Goal: Information Seeking & Learning: Find specific fact

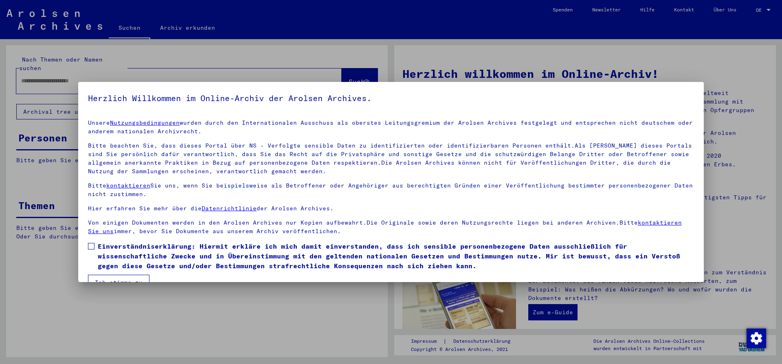
click at [91, 247] on span at bounding box center [91, 246] width 7 height 7
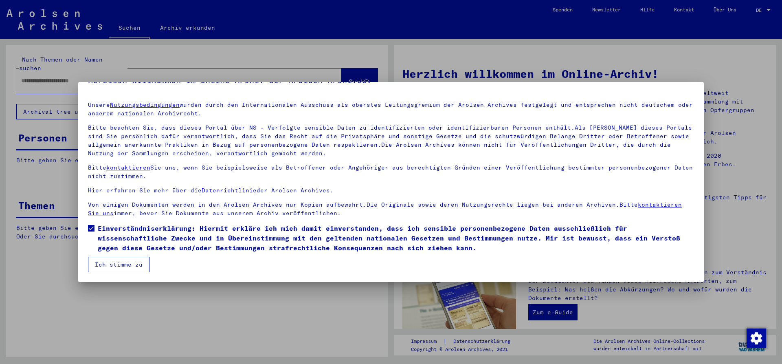
click at [127, 262] on button "Ich stimme zu" at bounding box center [119, 264] width 62 height 15
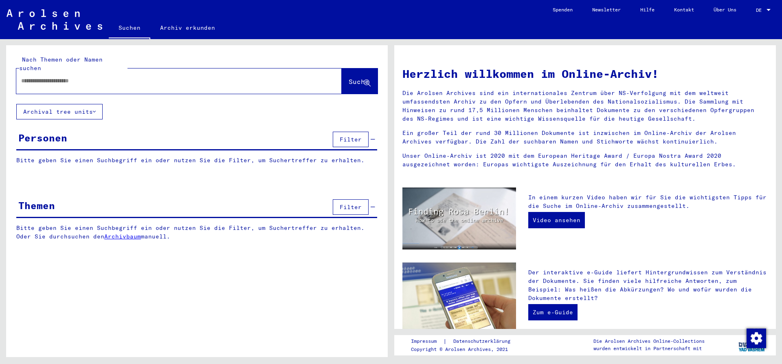
click at [345, 136] on span "Filter" at bounding box center [351, 139] width 22 height 7
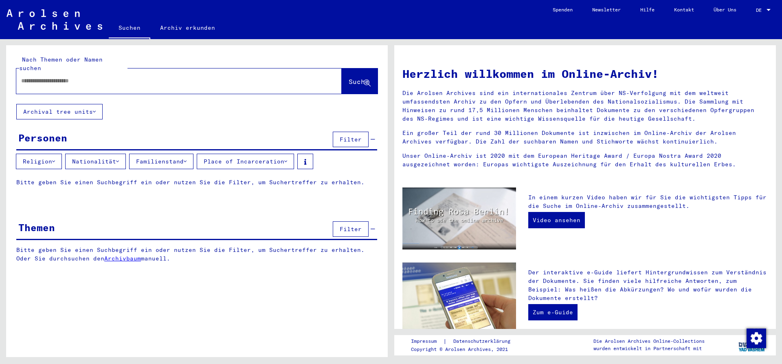
click at [45, 130] on div "Personen" at bounding box center [42, 137] width 49 height 15
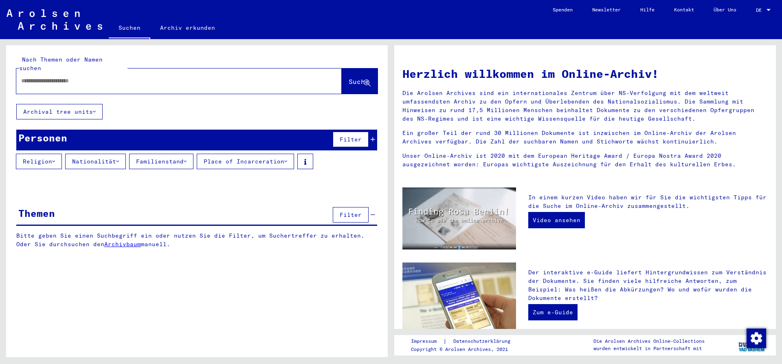
click at [190, 77] on input "text" at bounding box center [169, 81] width 296 height 9
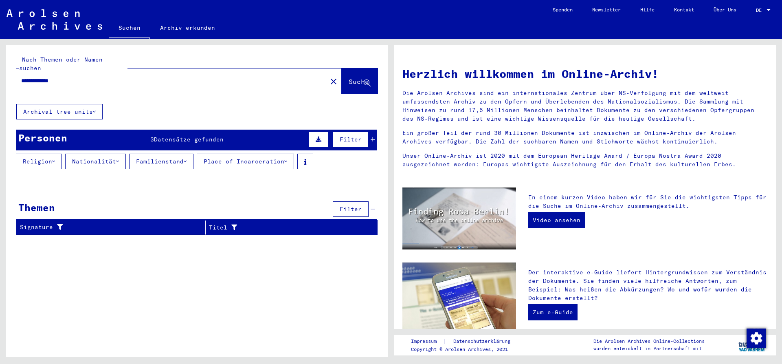
click at [30, 77] on input "**********" at bounding box center [169, 81] width 296 height 9
drag, startPoint x: 67, startPoint y: 71, endPoint x: -9, endPoint y: 69, distance: 76.2
click at [21, 77] on input "**********" at bounding box center [169, 81] width 296 height 9
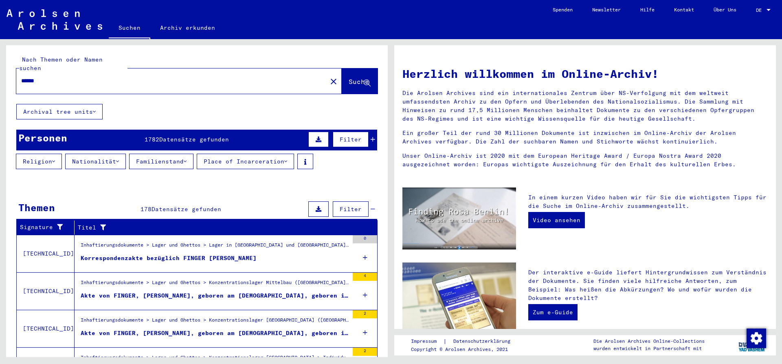
click at [88, 77] on input "******" at bounding box center [169, 81] width 296 height 9
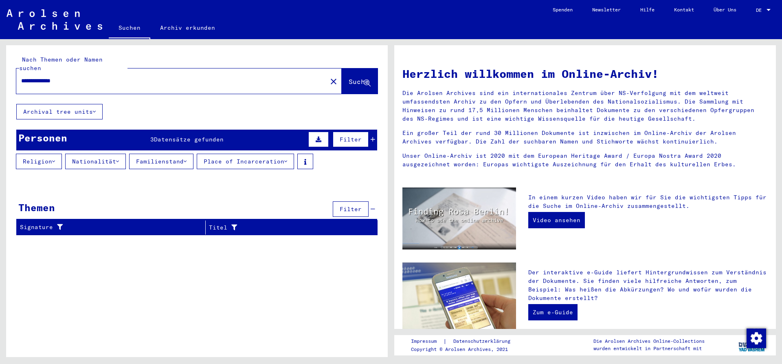
click at [199, 136] on span "Datensätze gefunden" at bounding box center [189, 139] width 70 height 7
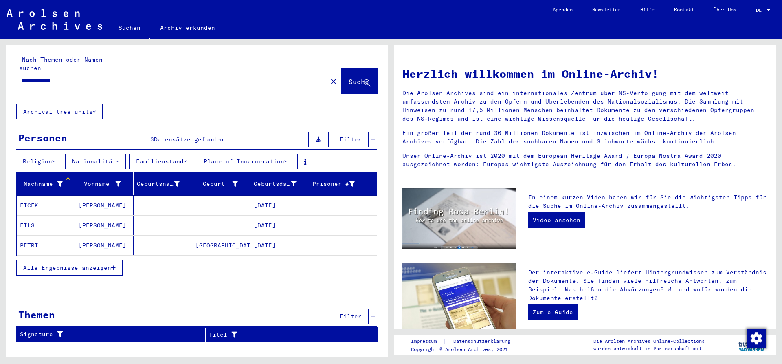
click at [75, 77] on input "**********" at bounding box center [169, 81] width 296 height 9
type input "**********"
click at [100, 264] on span "Alle Ergebnisse anzeigen" at bounding box center [67, 267] width 88 height 7
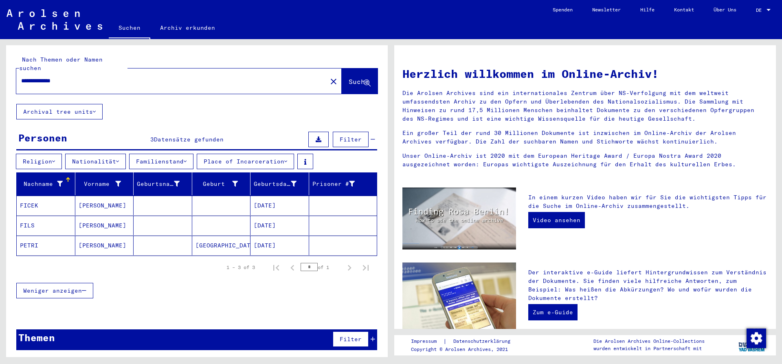
click at [96, 109] on icon at bounding box center [94, 112] width 3 height 6
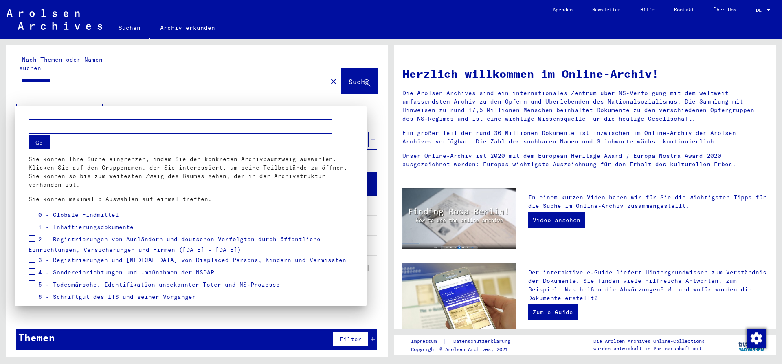
click at [157, 97] on div at bounding box center [391, 182] width 782 height 364
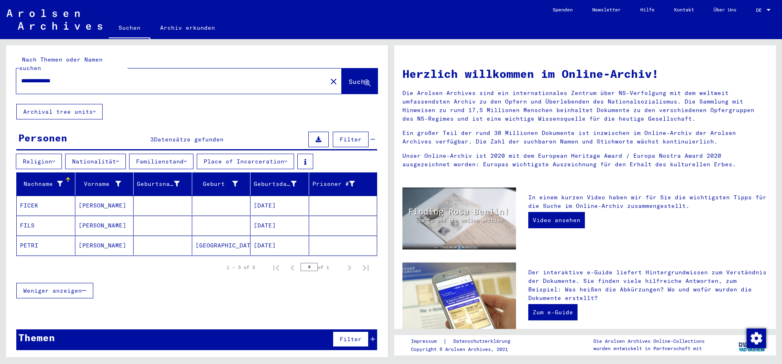
click at [195, 28] on link "Archiv erkunden" at bounding box center [187, 28] width 75 height 20
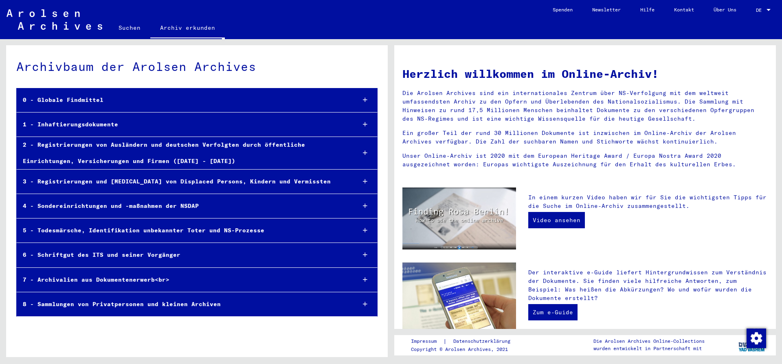
click at [363, 100] on div at bounding box center [365, 100] width 24 height 24
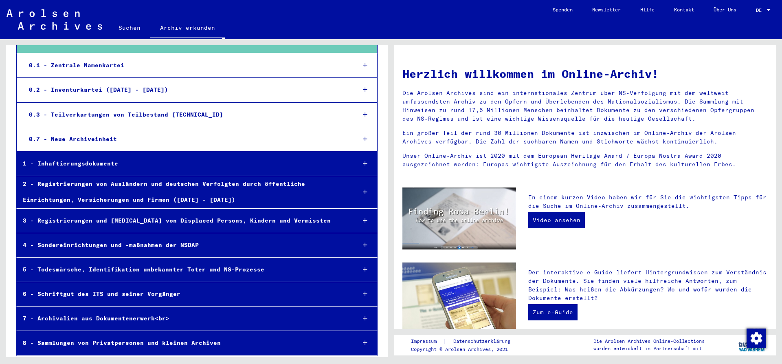
scroll to position [62, 0]
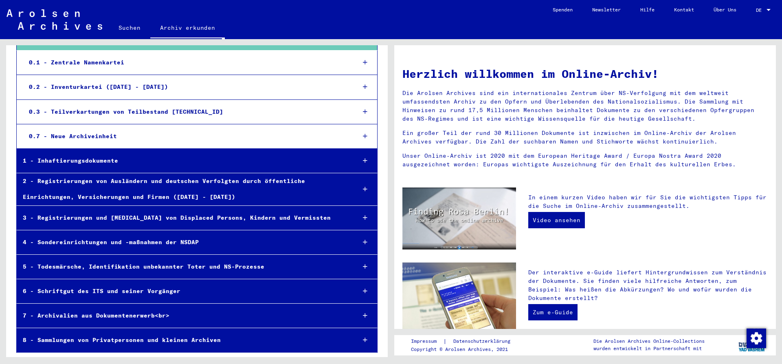
click at [166, 312] on div "7 - Archivalien aus Dokumentenerwerb<br>" at bounding box center [183, 316] width 332 height 16
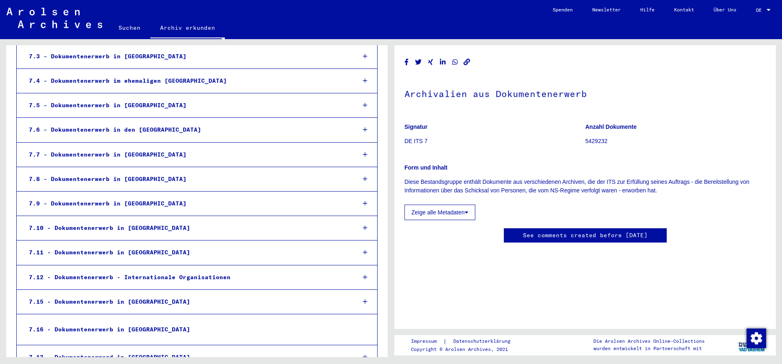
scroll to position [401, 0]
click at [131, 178] on div "7.8 - Dokumentenerwerb in [GEOGRAPHIC_DATA]" at bounding box center [186, 179] width 327 height 16
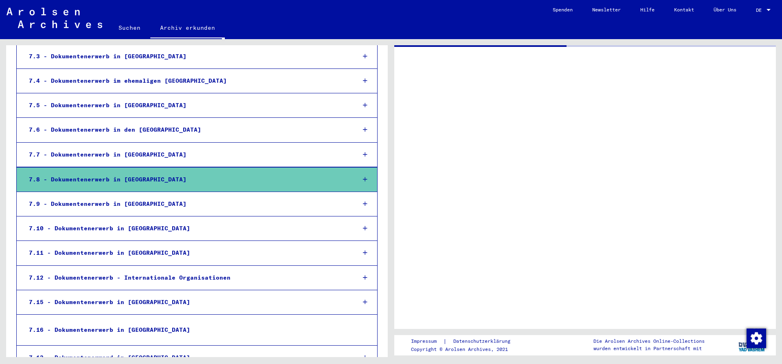
scroll to position [401, 0]
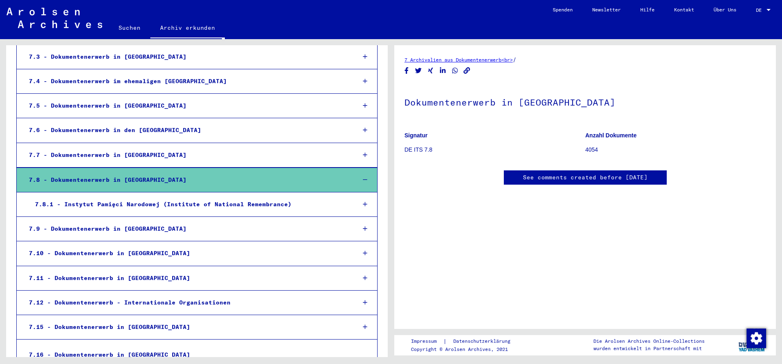
click at [221, 204] on div "7.8.1 - Instytut Pamięci Narodowej (Institute of National Remembrance)" at bounding box center [189, 204] width 321 height 16
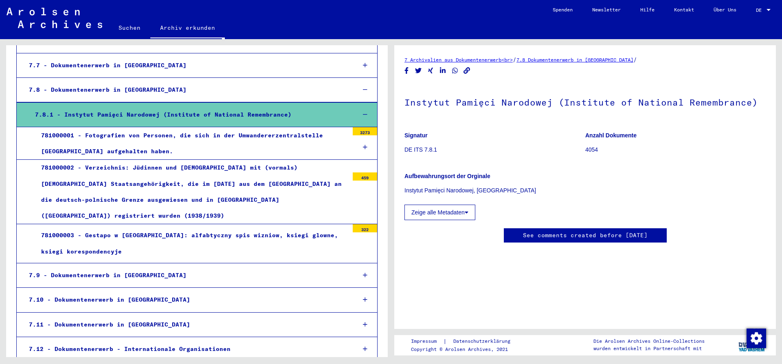
scroll to position [467, 0]
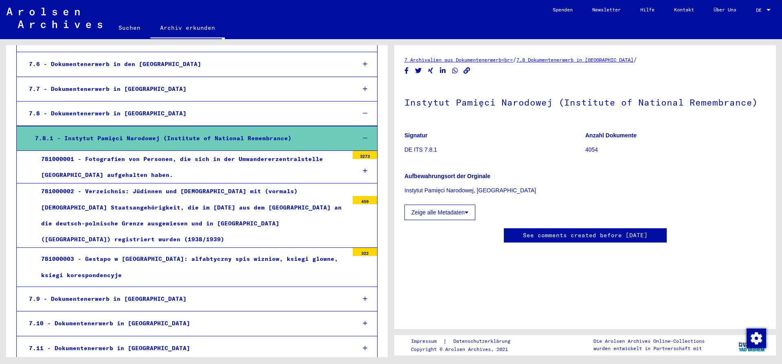
click at [292, 161] on div "781000001 - Fotografien von Personen, die sich in der Umwandererzentralstelle […" at bounding box center [192, 167] width 314 height 32
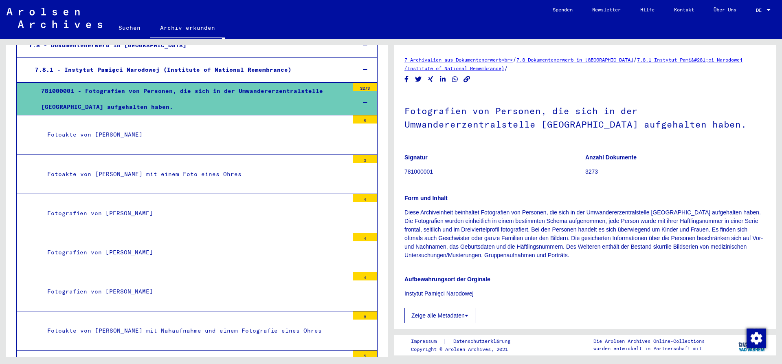
scroll to position [555, 0]
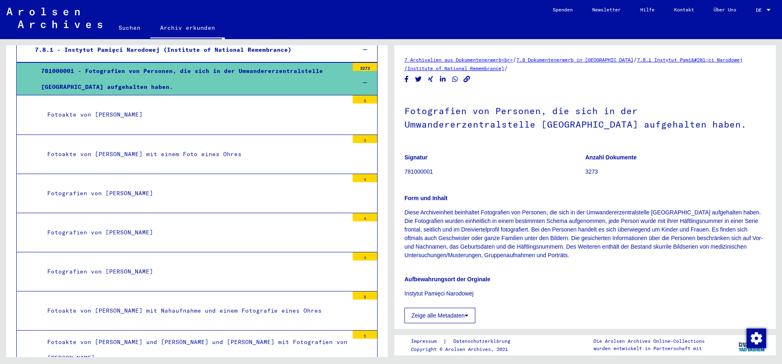
click at [149, 268] on div "Fotografien von [PERSON_NAME]" at bounding box center [195, 272] width 308 height 16
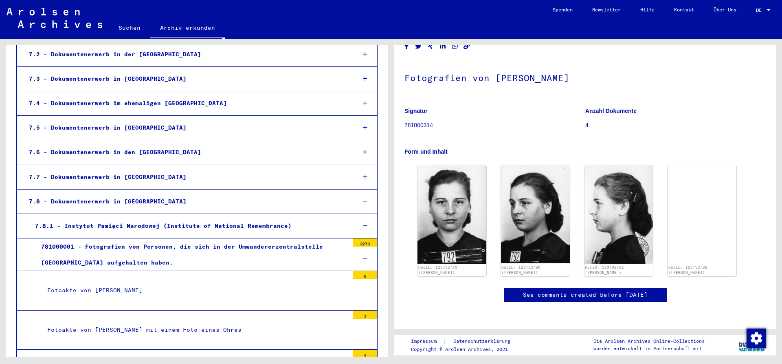
scroll to position [346, 0]
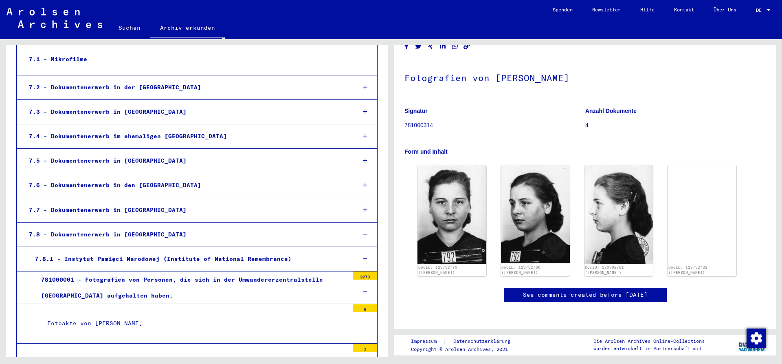
click at [139, 185] on div "7.6 - Dokumentenerwerb in den [GEOGRAPHIC_DATA]" at bounding box center [186, 185] width 327 height 16
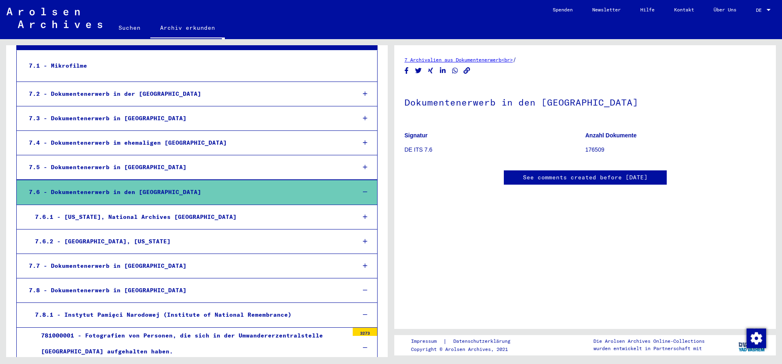
scroll to position [335, 0]
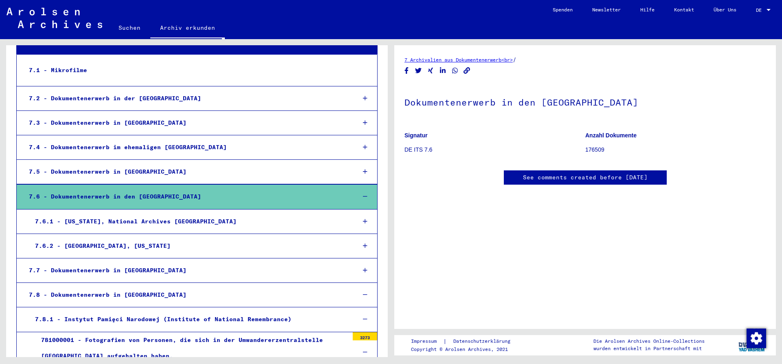
click at [160, 222] on div "7.6.1 - [US_STATE], National Archives [GEOGRAPHIC_DATA]" at bounding box center [189, 221] width 321 height 16
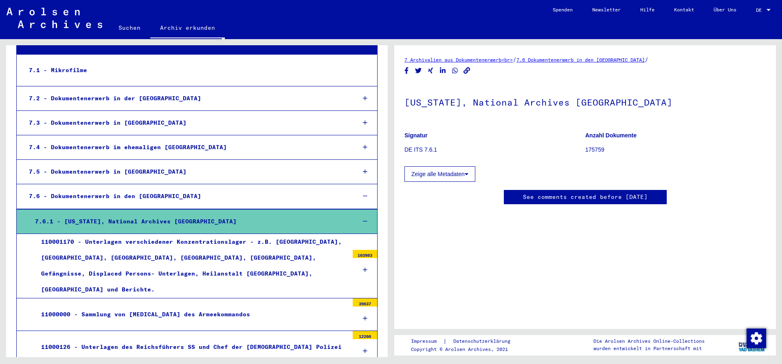
click at [224, 242] on div "110001170 - Unterlagen verschiedener Konzentrationslager - z.B. [GEOGRAPHIC_DAT…" at bounding box center [192, 266] width 314 height 64
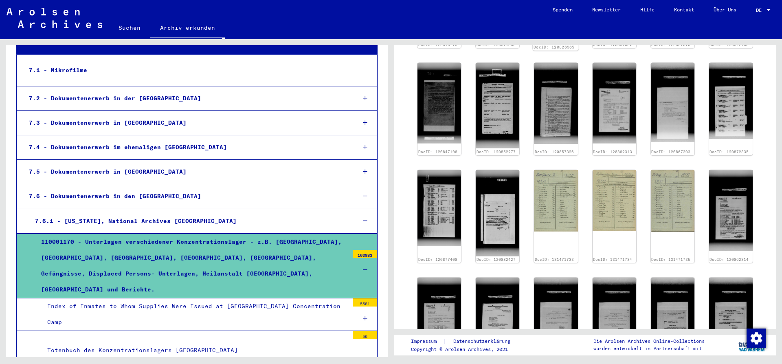
scroll to position [649, 0]
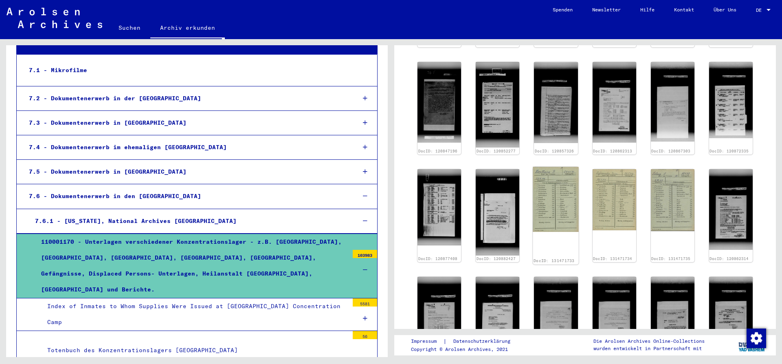
click at [559, 196] on img at bounding box center [556, 199] width 46 height 65
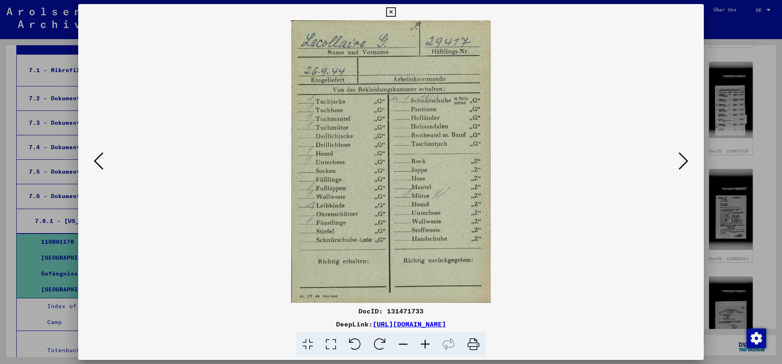
click at [396, 15] on icon at bounding box center [390, 12] width 9 height 10
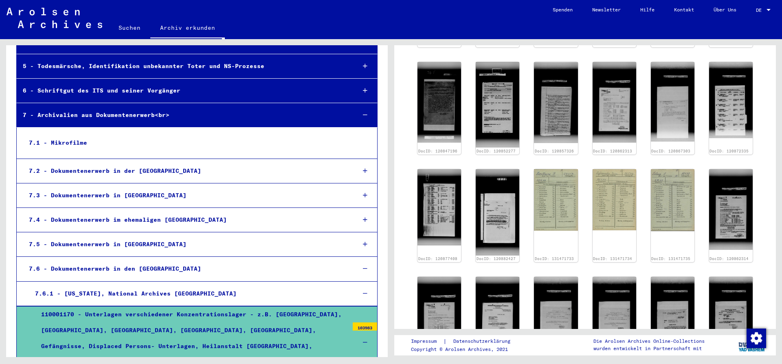
scroll to position [258, 0]
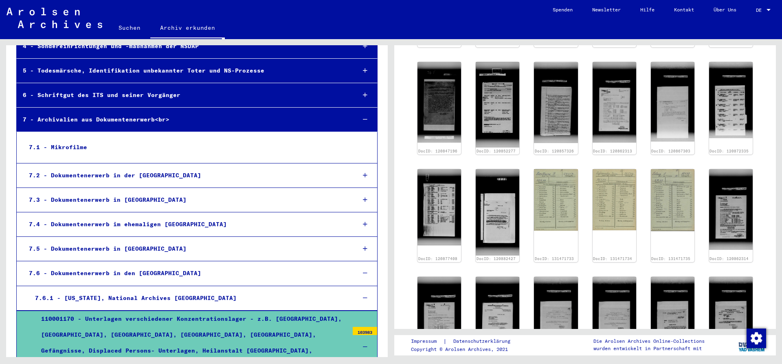
click at [83, 145] on div "7.1 - Mikrofilme" at bounding box center [186, 147] width 326 height 16
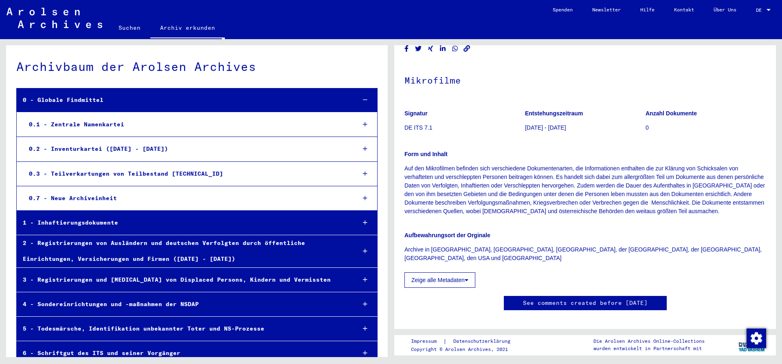
click at [86, 152] on div "0.2 - Inventurkartei ([DATE] - [DATE])" at bounding box center [186, 149] width 327 height 16
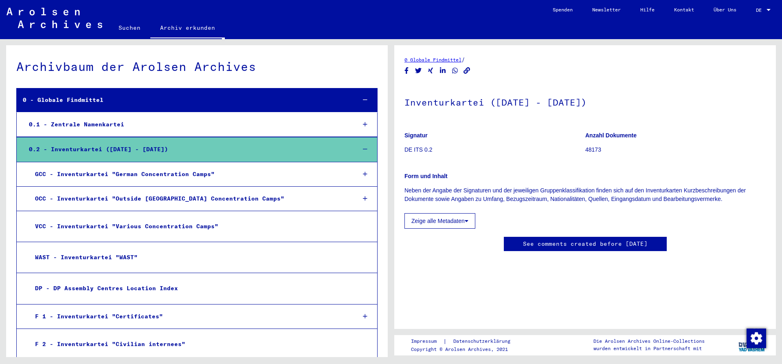
scroll to position [76, 0]
click at [167, 174] on div "GCC - Inventurkartei "German Concentration Camps"" at bounding box center [189, 174] width 321 height 16
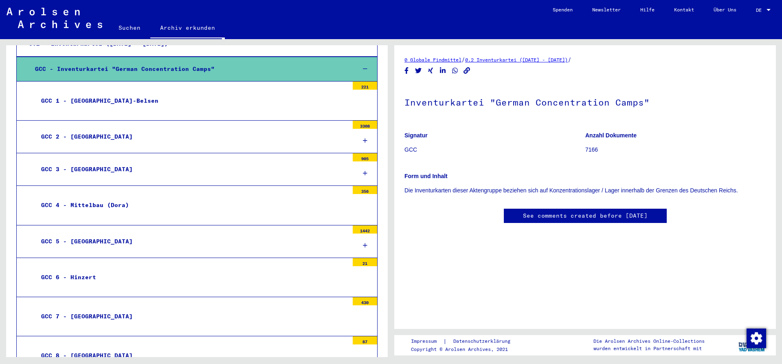
scroll to position [121, 0]
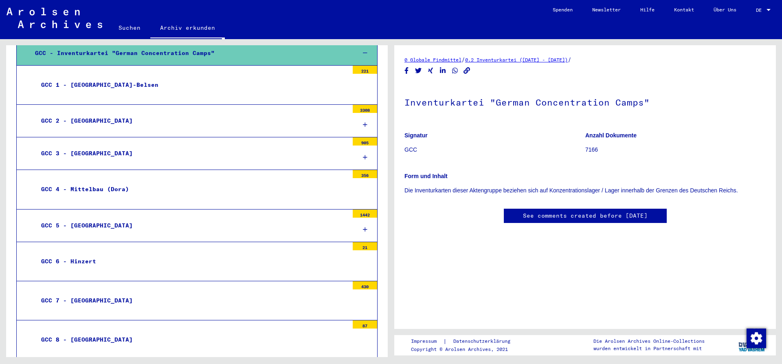
click at [110, 87] on div "GCC 1 - [GEOGRAPHIC_DATA]-Belsen" at bounding box center [192, 85] width 314 height 16
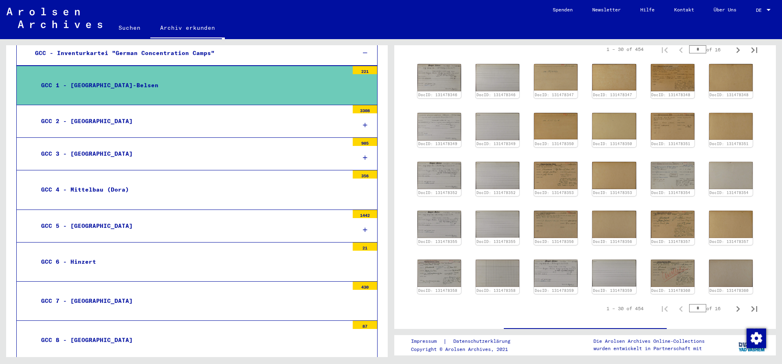
scroll to position [165, 0]
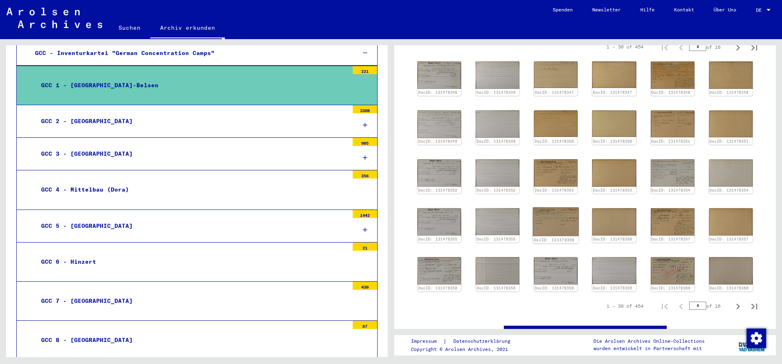
click at [562, 218] on img at bounding box center [556, 221] width 46 height 29
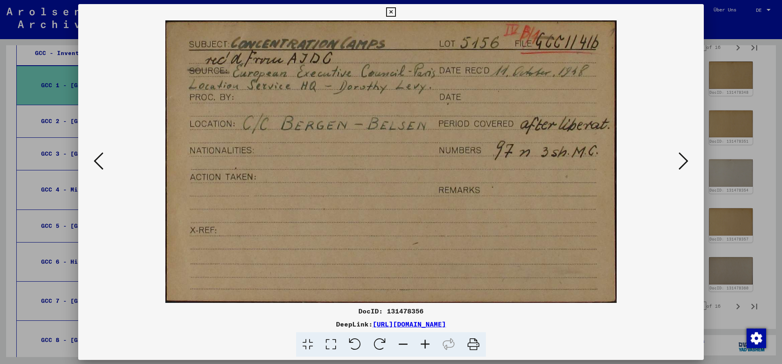
click at [685, 162] on icon at bounding box center [684, 161] width 10 height 20
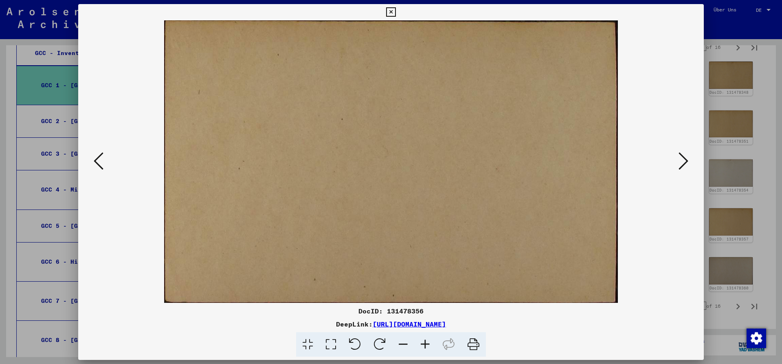
click at [685, 162] on icon at bounding box center [684, 161] width 10 height 20
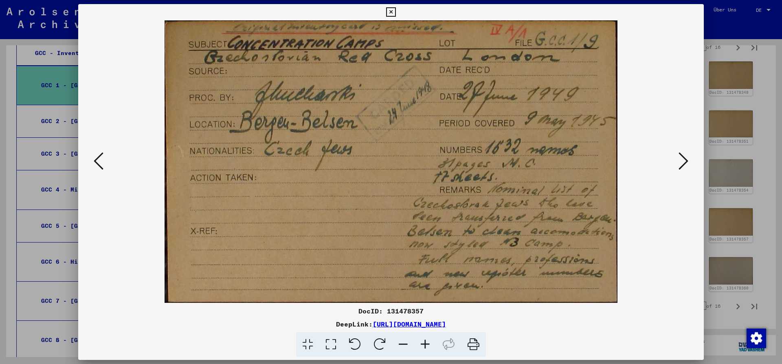
click at [685, 162] on icon at bounding box center [684, 161] width 10 height 20
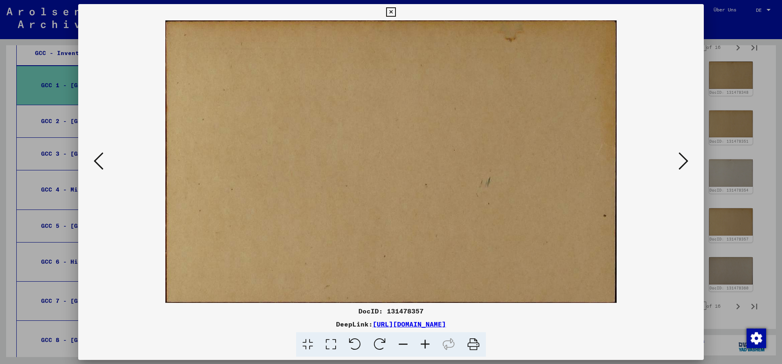
click at [685, 162] on icon at bounding box center [684, 161] width 10 height 20
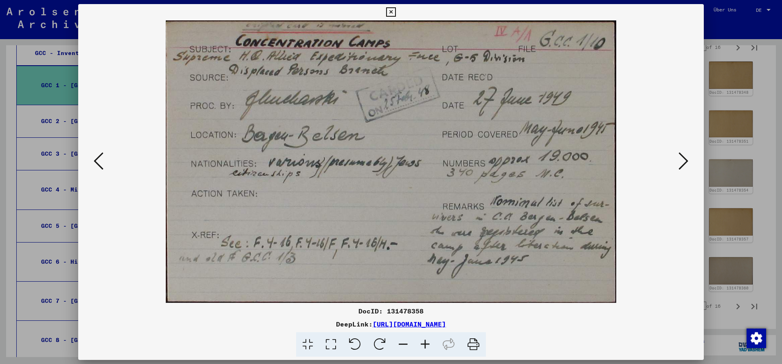
click at [396, 11] on icon at bounding box center [390, 12] width 9 height 10
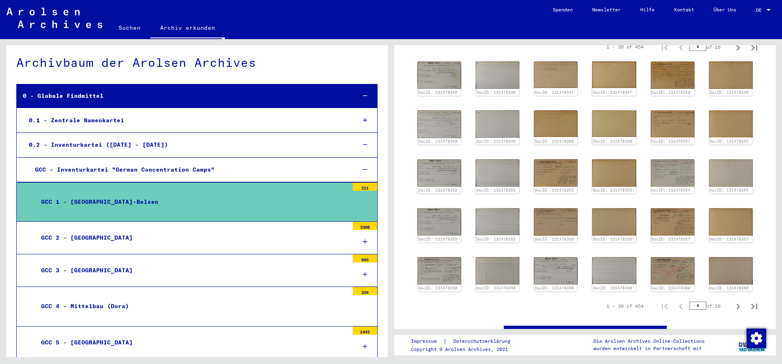
scroll to position [0, 0]
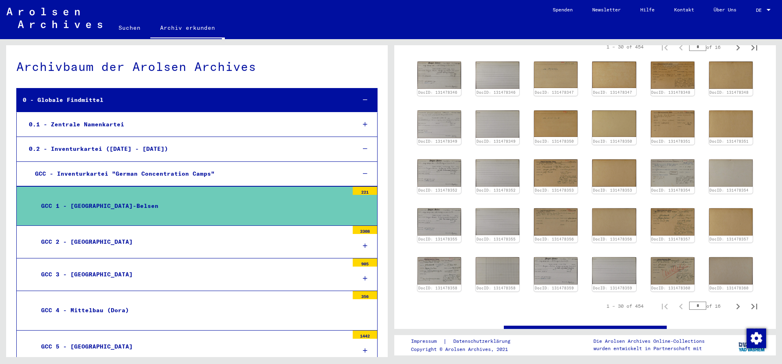
click at [108, 125] on div "0.1 - Zentrale Namenkartei" at bounding box center [186, 125] width 327 height 16
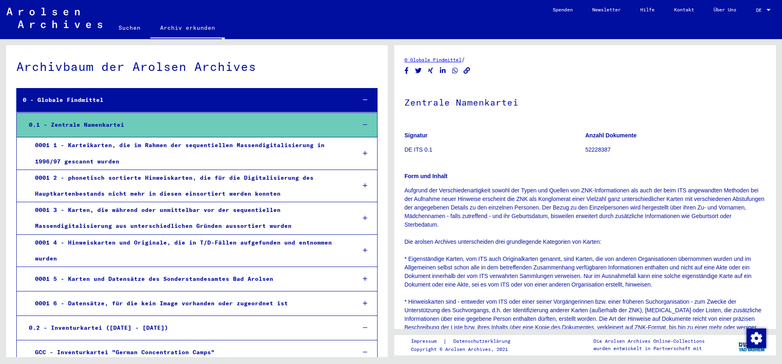
click at [131, 30] on link "Suchen" at bounding box center [130, 28] width 42 height 20
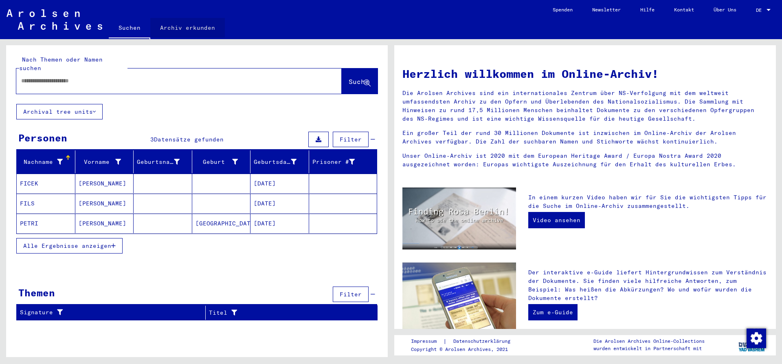
click at [200, 25] on link "Archiv erkunden" at bounding box center [187, 28] width 75 height 20
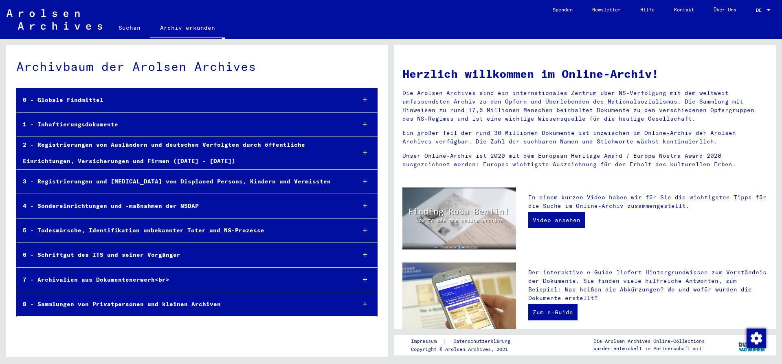
click at [362, 305] on div at bounding box center [365, 304] width 24 height 24
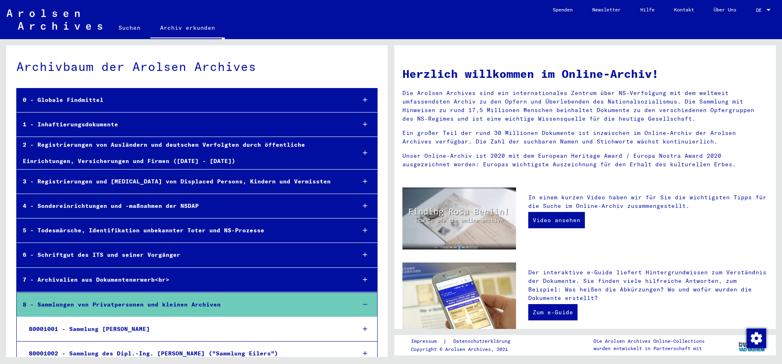
scroll to position [13, 0]
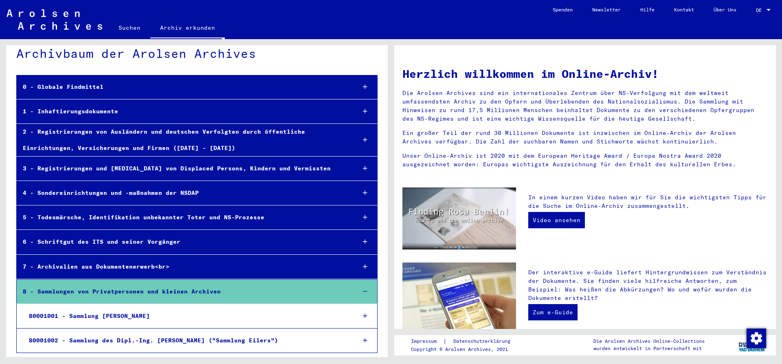
click at [367, 292] on div at bounding box center [365, 291] width 24 height 24
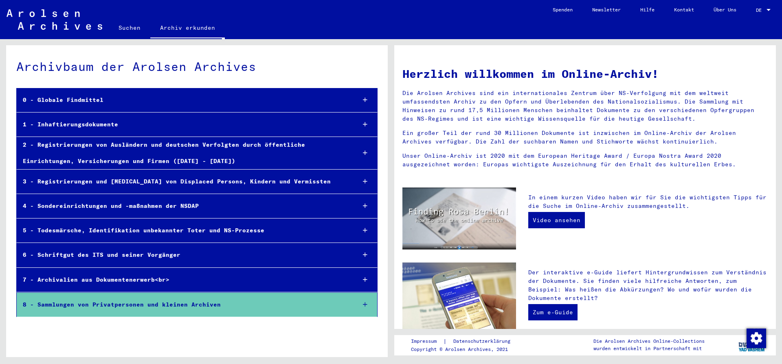
scroll to position [0, 0]
click at [368, 279] on div at bounding box center [365, 280] width 24 height 24
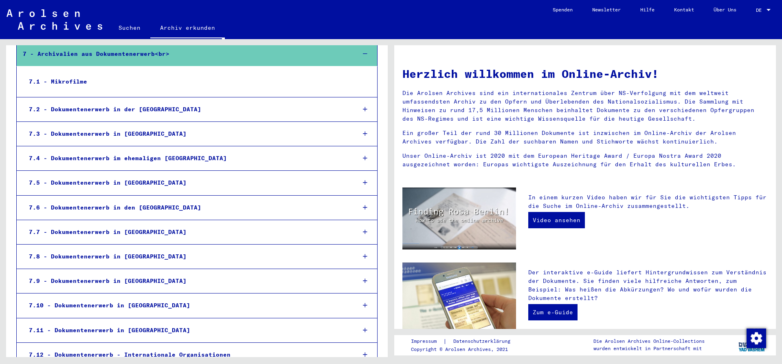
scroll to position [204, 0]
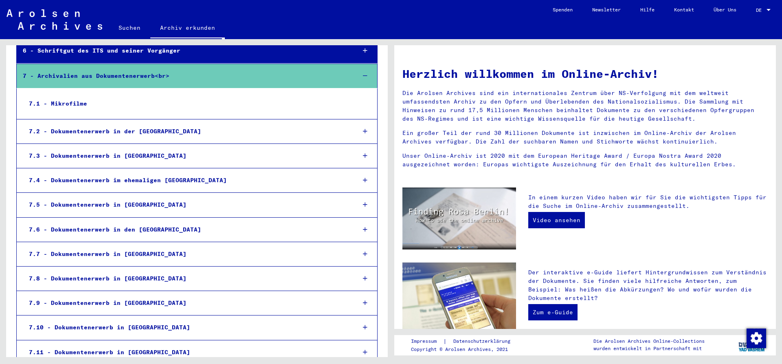
click at [277, 207] on div "7.5 - Dokumentenerwerb in [GEOGRAPHIC_DATA]" at bounding box center [186, 205] width 326 height 16
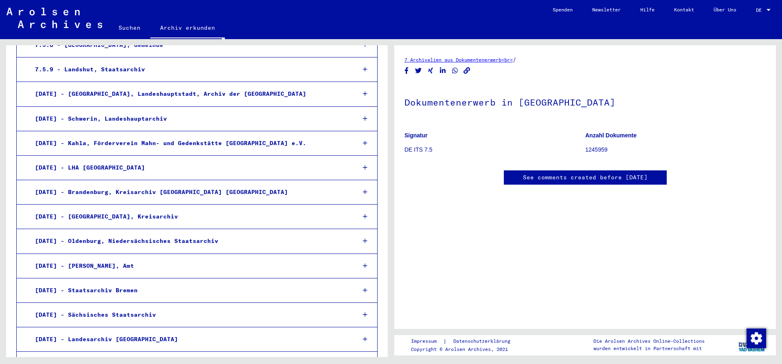
scroll to position [567, 0]
click at [195, 238] on div "[DATE] - Oldenburg, Niedersächsisches Staatsarchiv" at bounding box center [189, 241] width 321 height 16
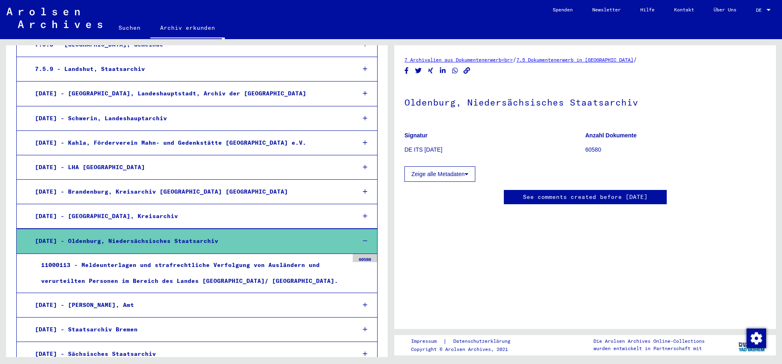
click at [278, 264] on div "11000113 - Meldeunterlagen und strafrechtliche Verfolgung von Ausländern und ve…" at bounding box center [192, 273] width 314 height 32
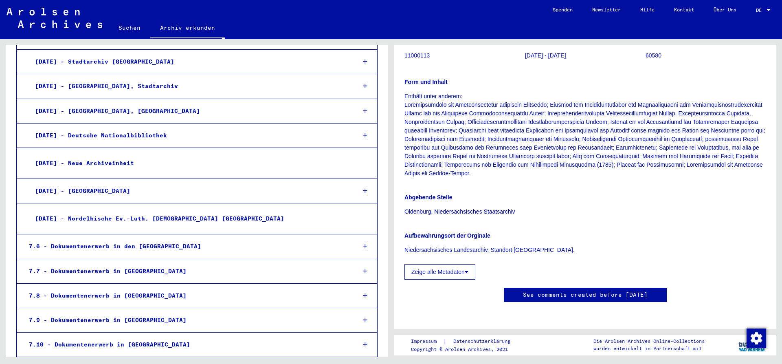
scroll to position [985, 0]
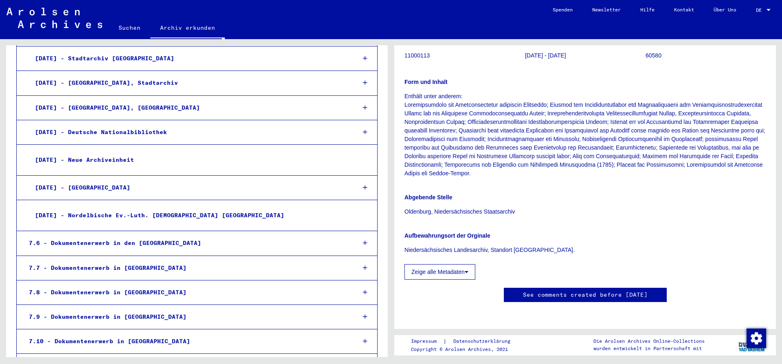
click at [204, 188] on div "[DATE] - [GEOGRAPHIC_DATA]" at bounding box center [189, 188] width 321 height 16
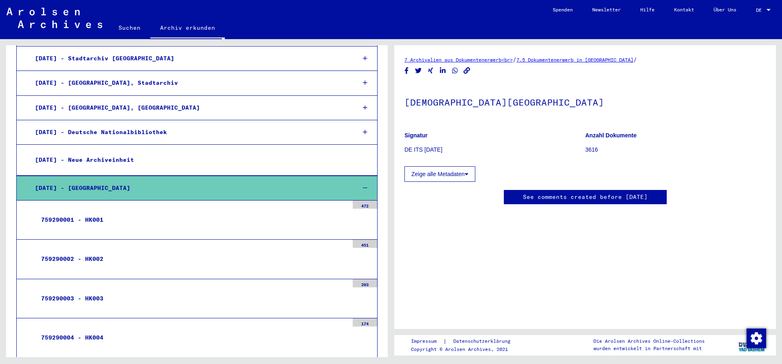
scroll to position [161, 0]
click at [262, 220] on div "759290001 - HK001" at bounding box center [192, 220] width 314 height 16
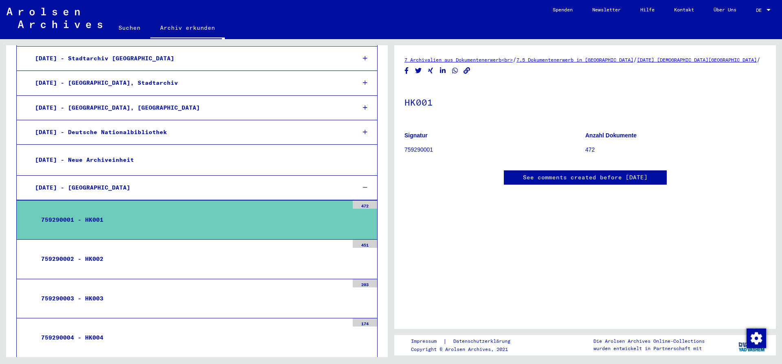
scroll to position [84, 0]
click at [362, 244] on div "451" at bounding box center [365, 244] width 24 height 8
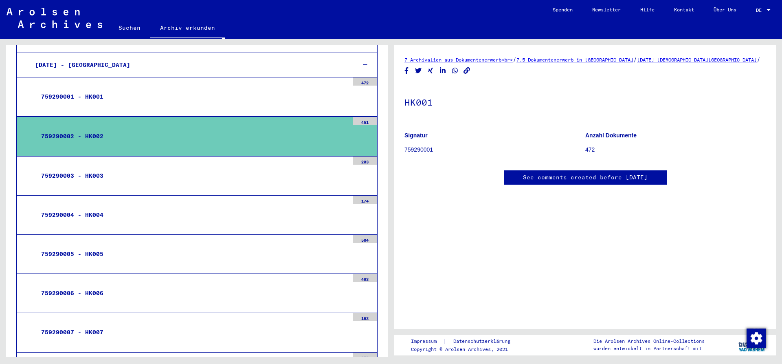
scroll to position [1039, 0]
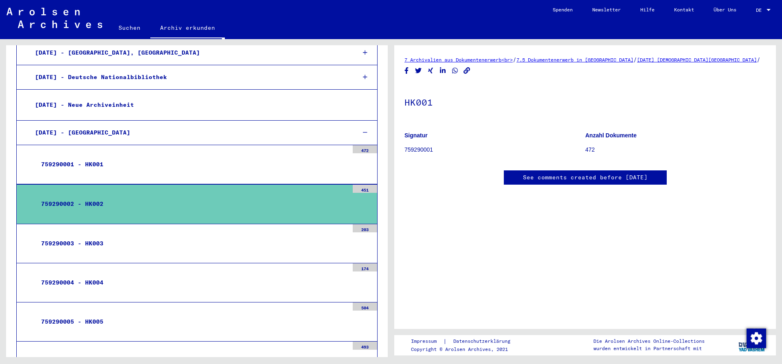
click at [361, 131] on div at bounding box center [366, 133] width 24 height 24
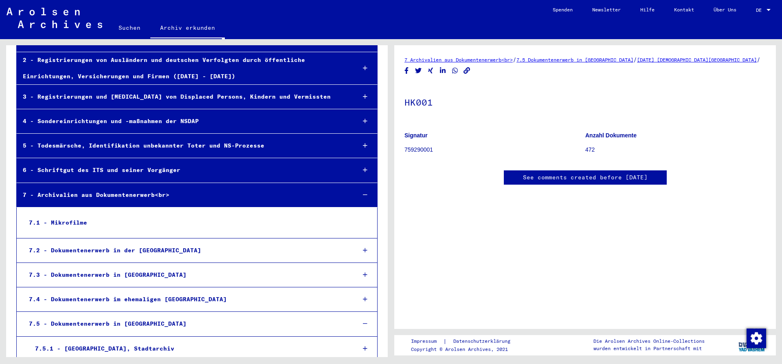
scroll to position [0, 0]
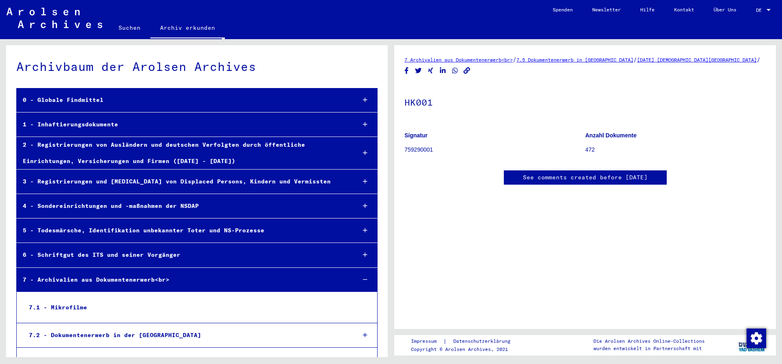
click at [125, 30] on link "Suchen" at bounding box center [130, 28] width 42 height 20
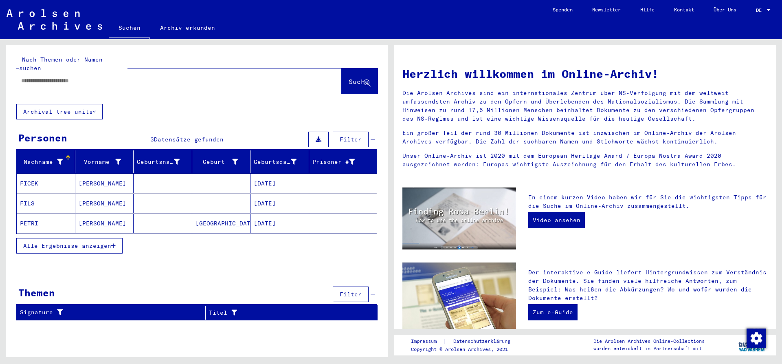
click at [99, 77] on input "text" at bounding box center [169, 81] width 296 height 9
type input "**********"
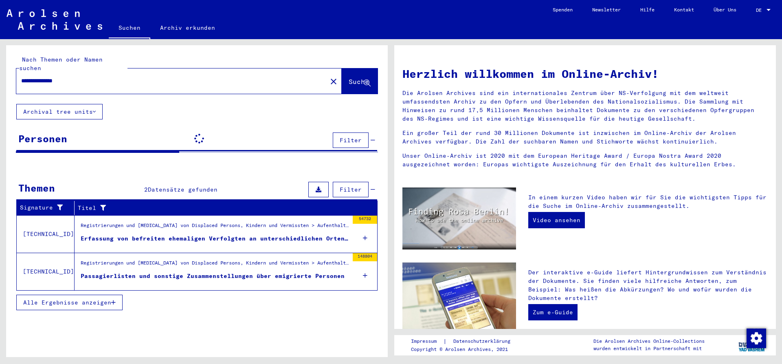
click at [162, 272] on div "Passagierlisten und sonstige Zusammenstellungen über emigrierte Personen" at bounding box center [213, 276] width 264 height 9
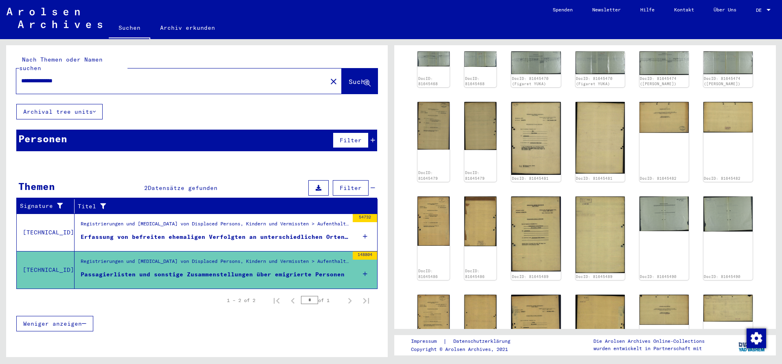
scroll to position [385, 0]
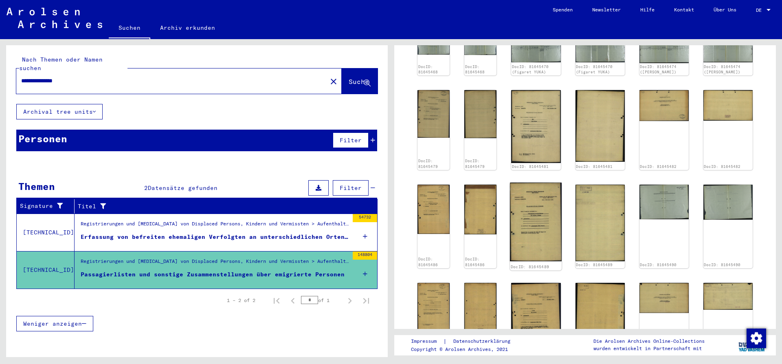
click at [559, 225] on img at bounding box center [536, 221] width 52 height 79
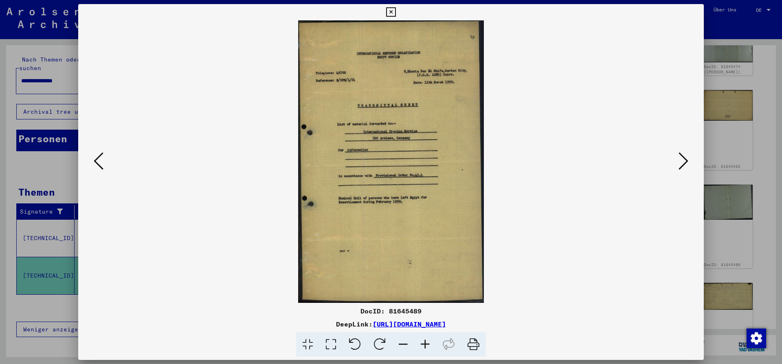
click at [423, 343] on icon at bounding box center [425, 344] width 22 height 25
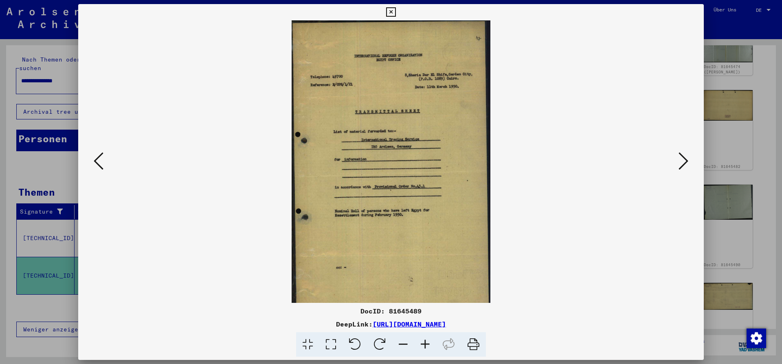
click at [423, 343] on icon at bounding box center [425, 344] width 22 height 25
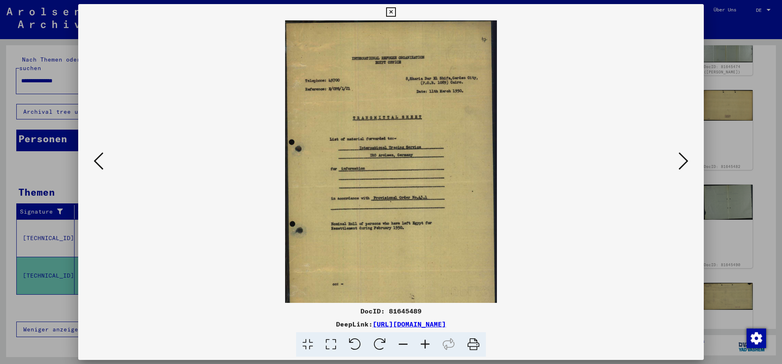
click at [423, 343] on icon at bounding box center [425, 344] width 22 height 25
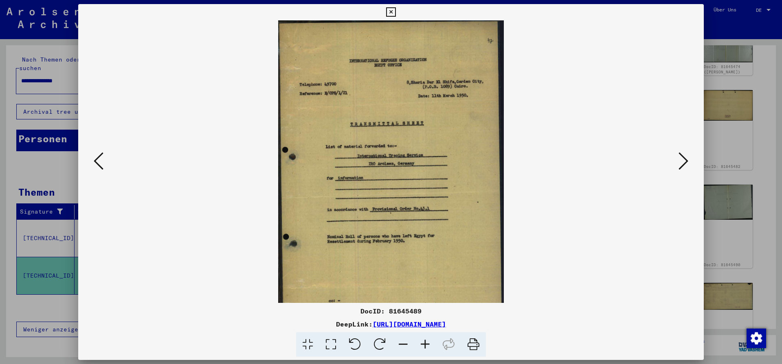
click at [423, 343] on icon at bounding box center [425, 344] width 22 height 25
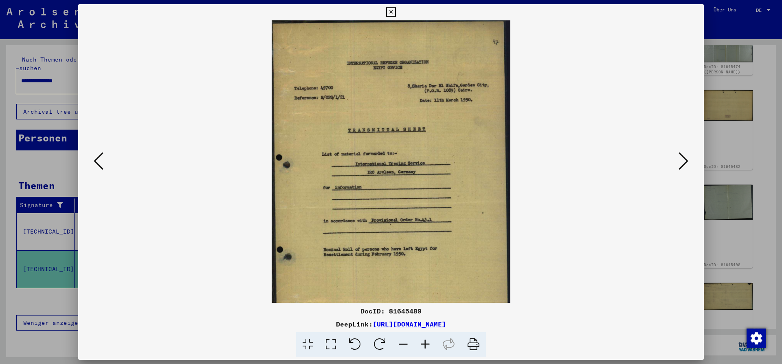
click at [423, 343] on icon at bounding box center [425, 344] width 22 height 25
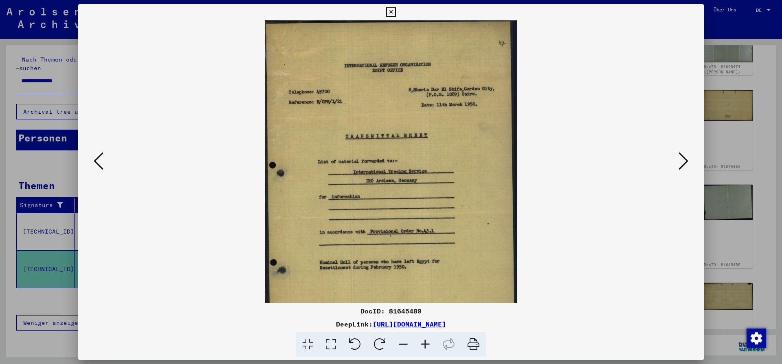
click at [423, 343] on icon at bounding box center [425, 344] width 22 height 25
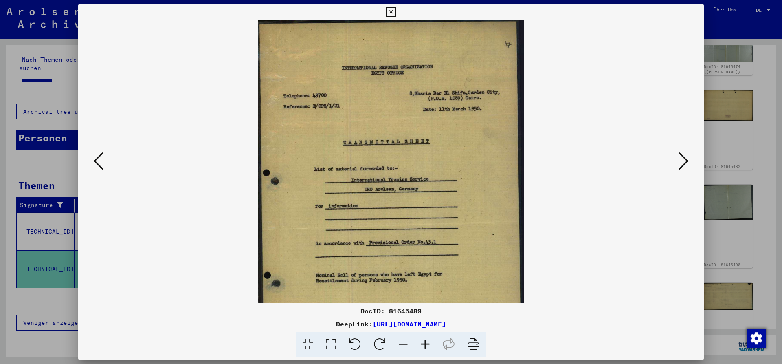
click at [423, 343] on icon at bounding box center [425, 344] width 22 height 25
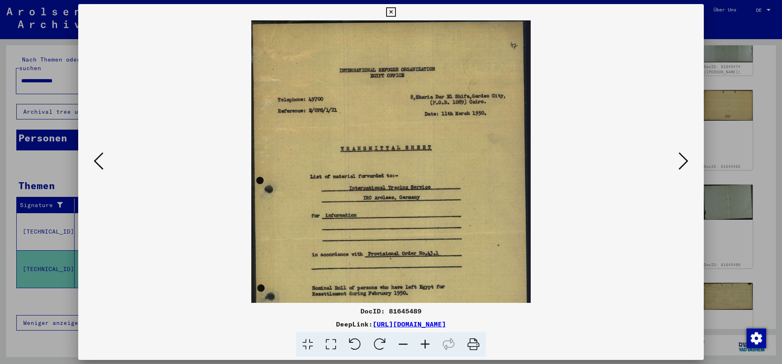
click at [423, 343] on icon at bounding box center [425, 344] width 22 height 25
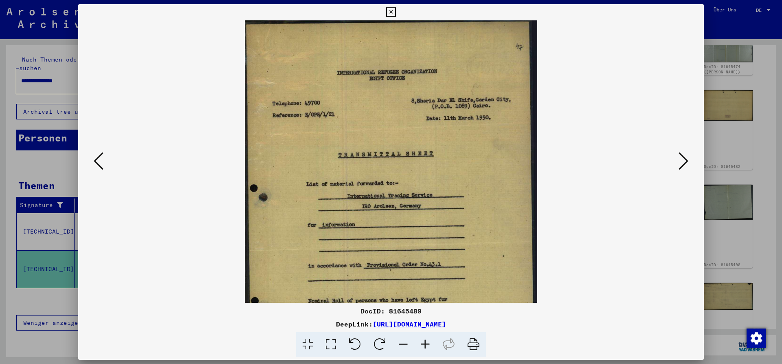
click at [684, 160] on icon at bounding box center [684, 161] width 10 height 20
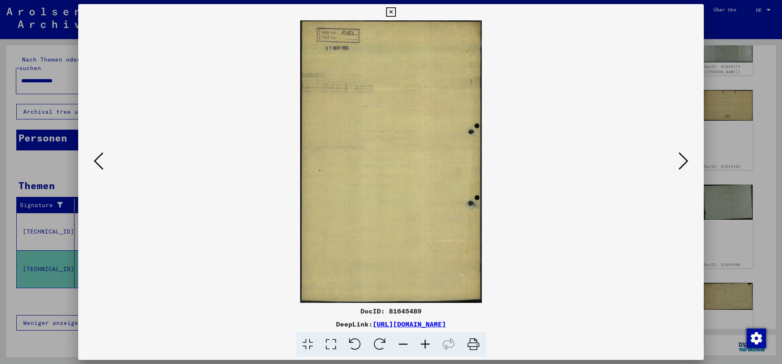
click at [684, 160] on icon at bounding box center [684, 161] width 10 height 20
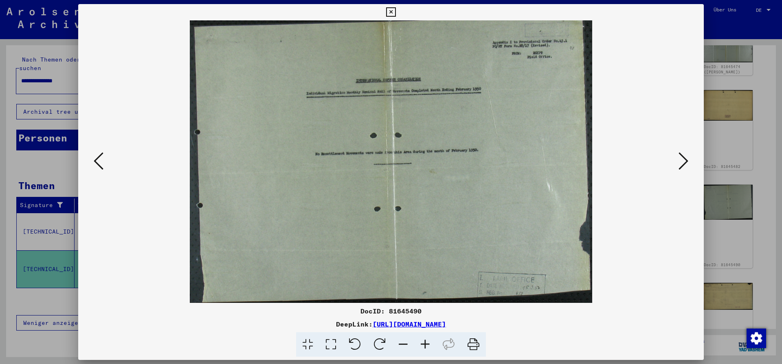
click at [684, 160] on icon at bounding box center [684, 161] width 10 height 20
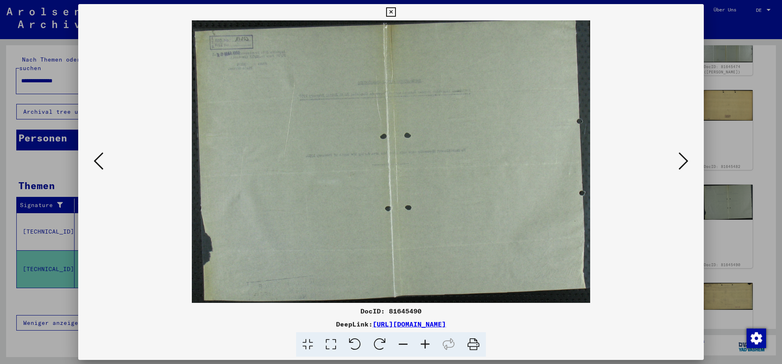
click at [684, 160] on icon at bounding box center [684, 161] width 10 height 20
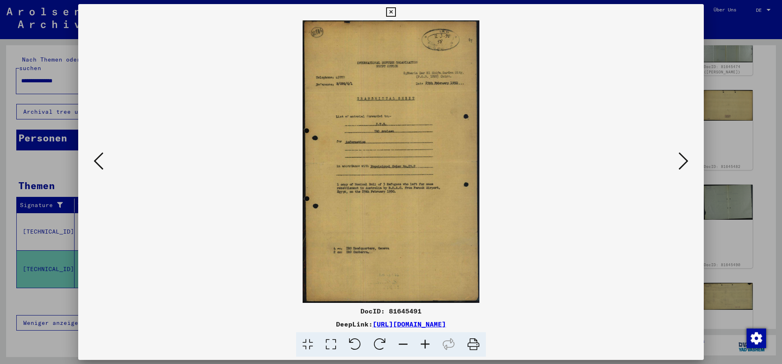
click at [425, 343] on icon at bounding box center [425, 344] width 22 height 25
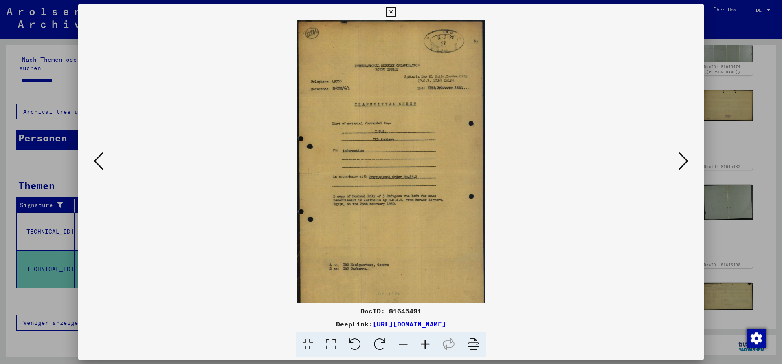
click at [425, 343] on icon at bounding box center [425, 344] width 22 height 25
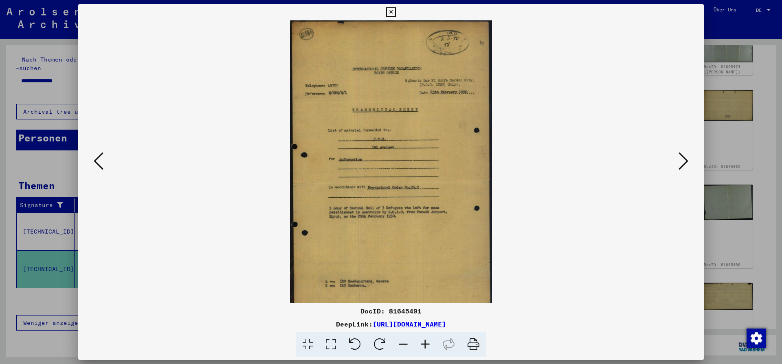
click at [425, 343] on icon at bounding box center [425, 344] width 22 height 25
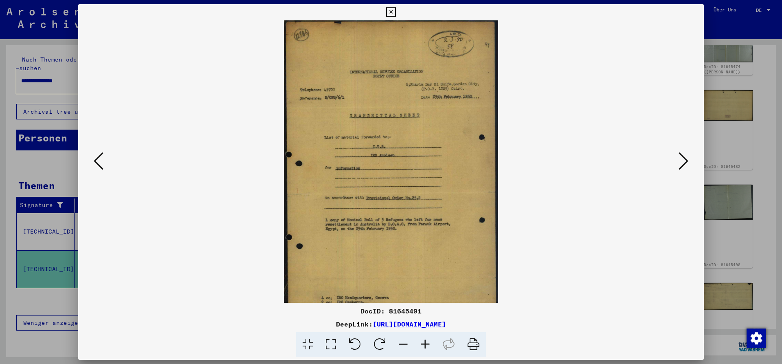
click at [425, 343] on icon at bounding box center [425, 344] width 22 height 25
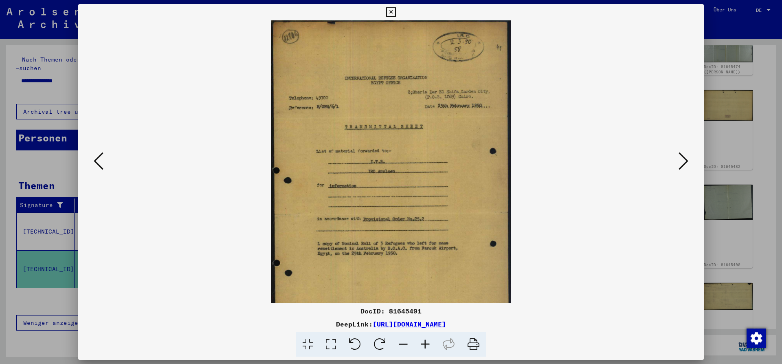
click at [425, 343] on icon at bounding box center [425, 344] width 22 height 25
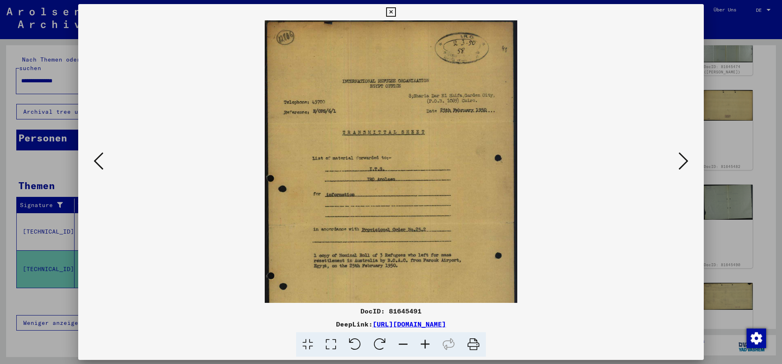
click at [425, 343] on icon at bounding box center [425, 344] width 22 height 25
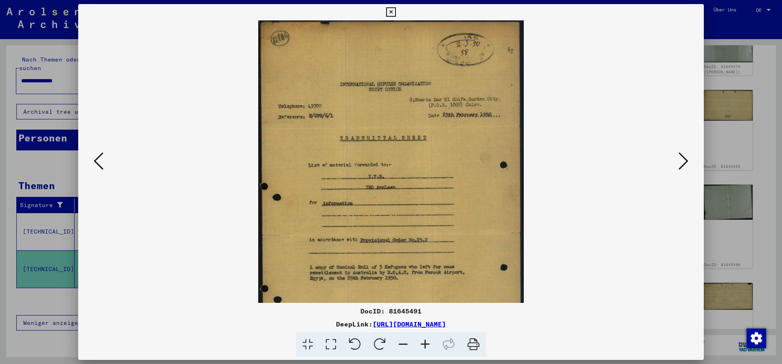
click at [425, 343] on icon at bounding box center [425, 344] width 22 height 25
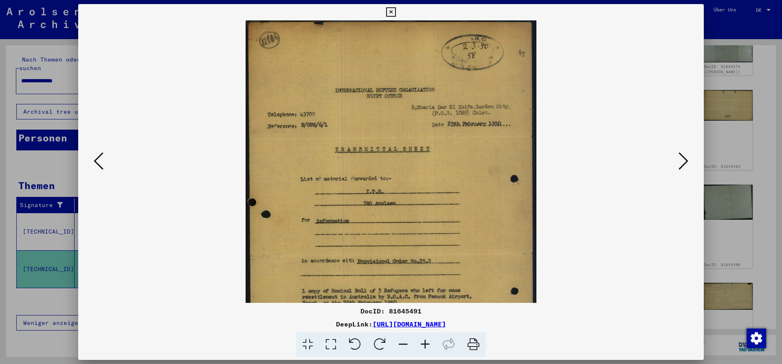
click at [425, 343] on icon at bounding box center [425, 344] width 22 height 25
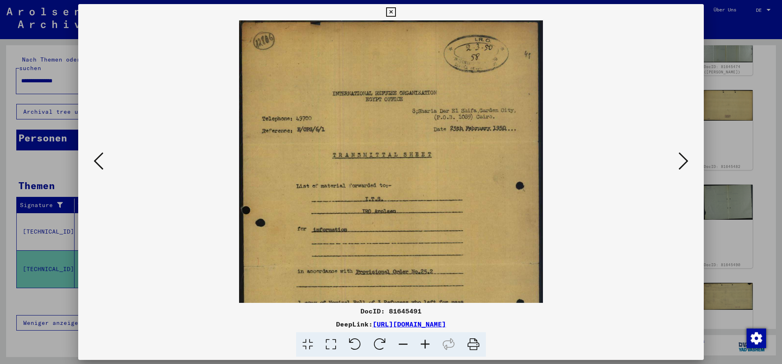
click at [687, 163] on icon at bounding box center [684, 161] width 10 height 20
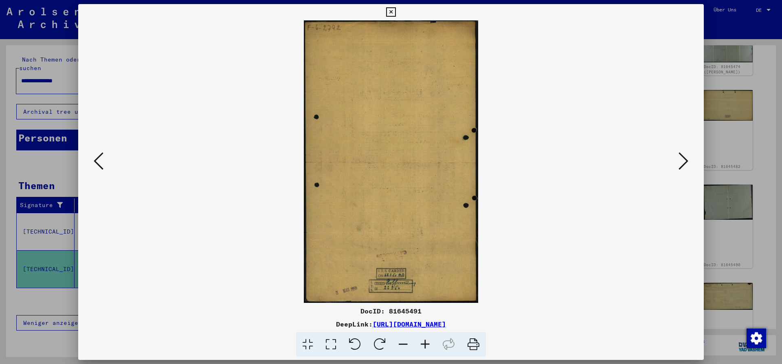
click at [687, 162] on icon at bounding box center [684, 161] width 10 height 20
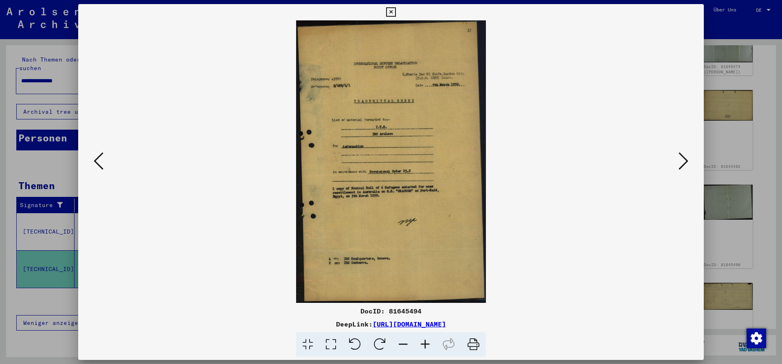
click at [687, 162] on icon at bounding box center [684, 161] width 10 height 20
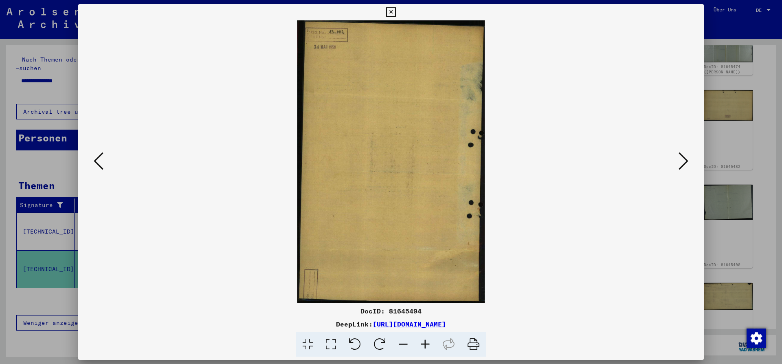
click at [687, 162] on icon at bounding box center [684, 161] width 10 height 20
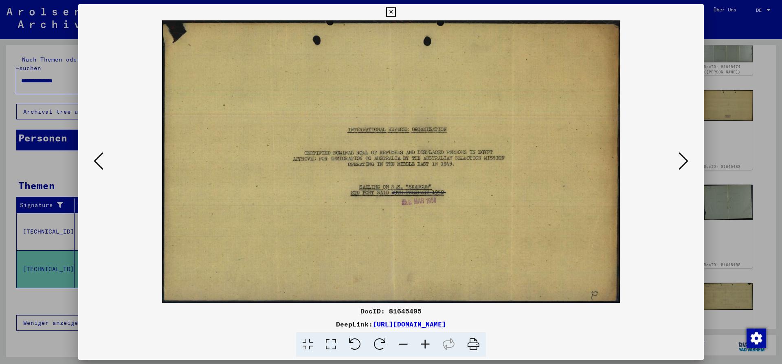
click at [687, 162] on icon at bounding box center [684, 161] width 10 height 20
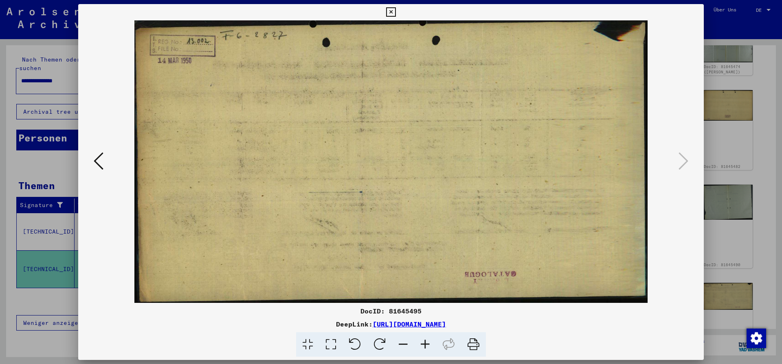
click at [396, 13] on icon at bounding box center [390, 12] width 9 height 10
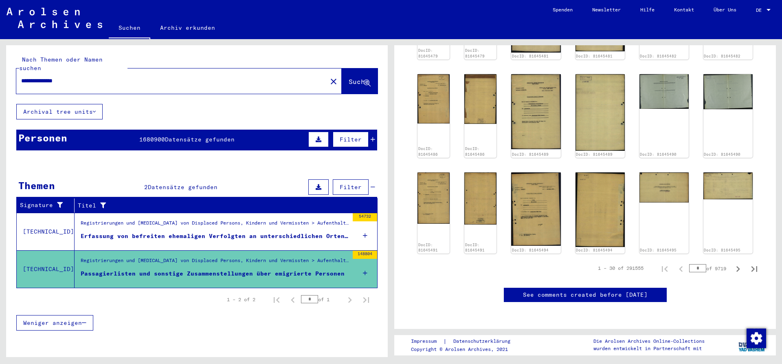
scroll to position [575, 0]
click at [739, 266] on icon "Next page" at bounding box center [738, 269] width 4 height 6
type input "*"
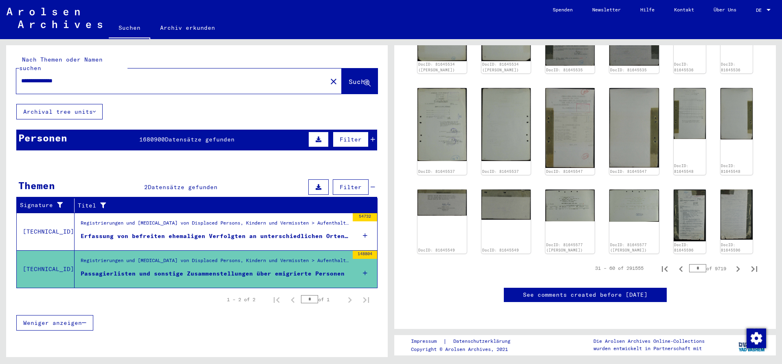
scroll to position [788, 0]
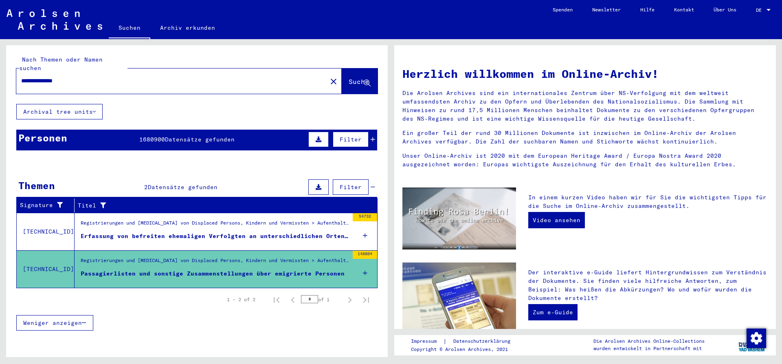
click at [175, 232] on div "Erfassung von befreiten ehemaligen Verfolgten an unterschiedlichen Orten (F18-L…" at bounding box center [215, 236] width 268 height 9
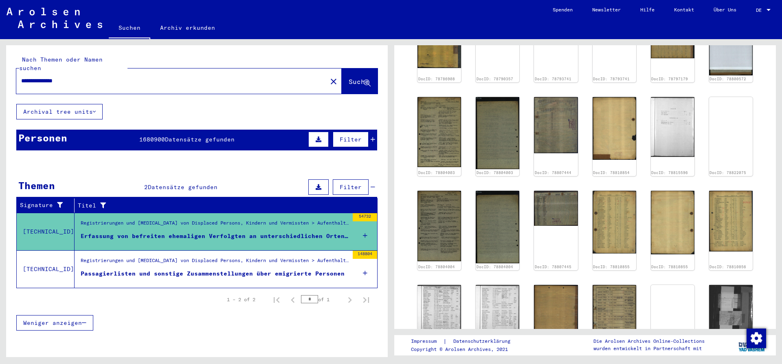
scroll to position [451, 0]
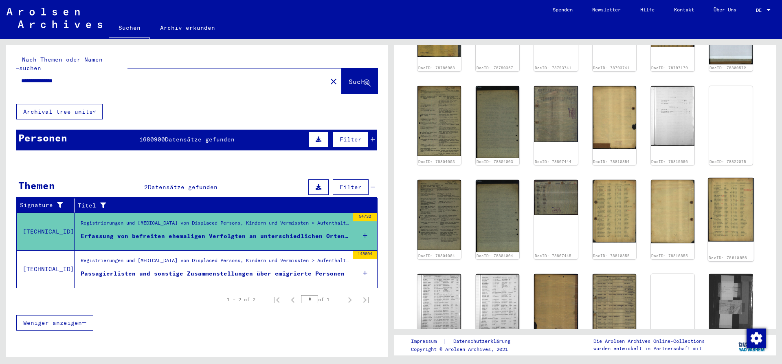
click at [745, 198] on img at bounding box center [731, 210] width 46 height 64
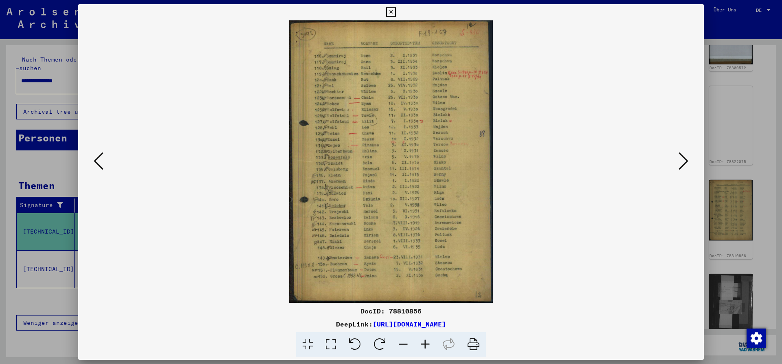
click at [422, 341] on icon at bounding box center [425, 344] width 22 height 25
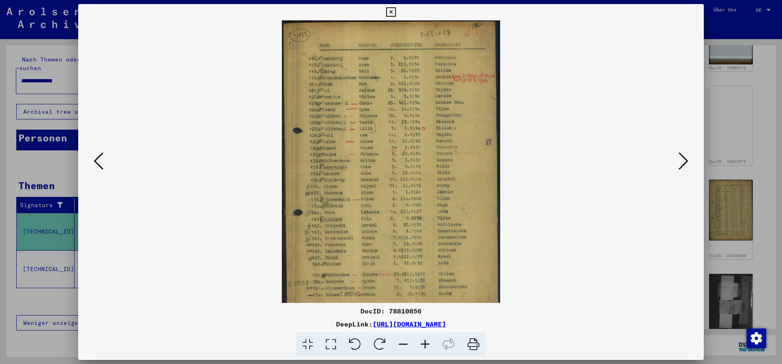
click at [422, 341] on icon at bounding box center [425, 344] width 22 height 25
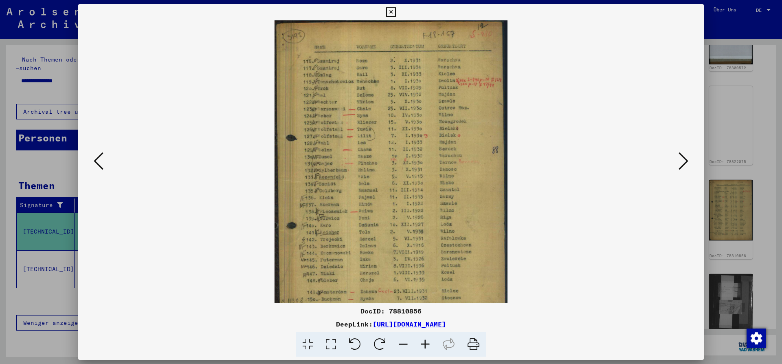
click at [422, 341] on icon at bounding box center [425, 344] width 22 height 25
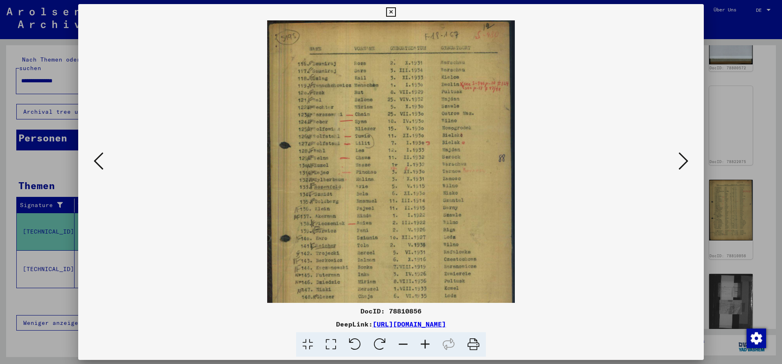
click at [422, 341] on icon at bounding box center [425, 344] width 22 height 25
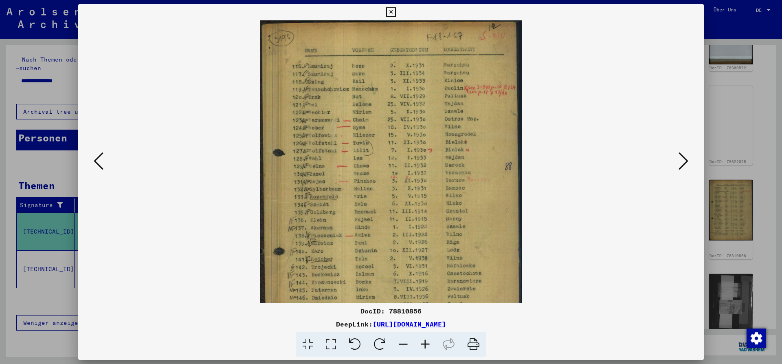
click at [422, 341] on icon at bounding box center [425, 344] width 22 height 25
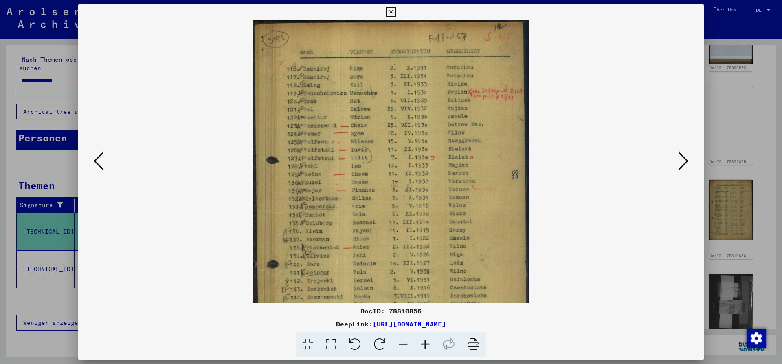
click at [422, 341] on icon at bounding box center [425, 344] width 22 height 25
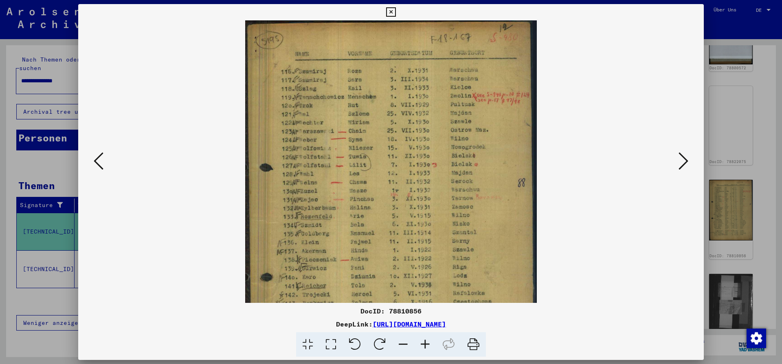
click at [422, 341] on icon at bounding box center [425, 344] width 22 height 25
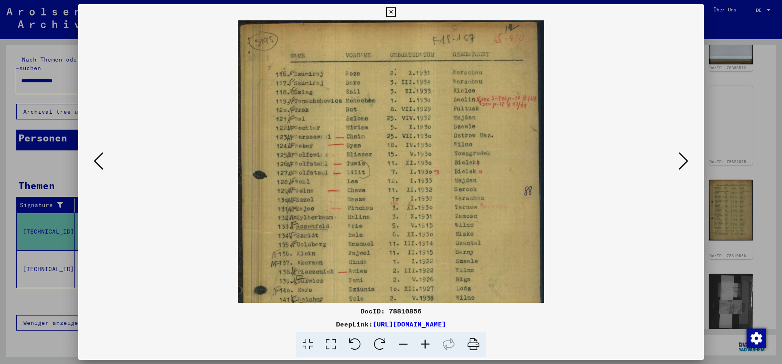
click at [422, 341] on icon at bounding box center [425, 344] width 22 height 25
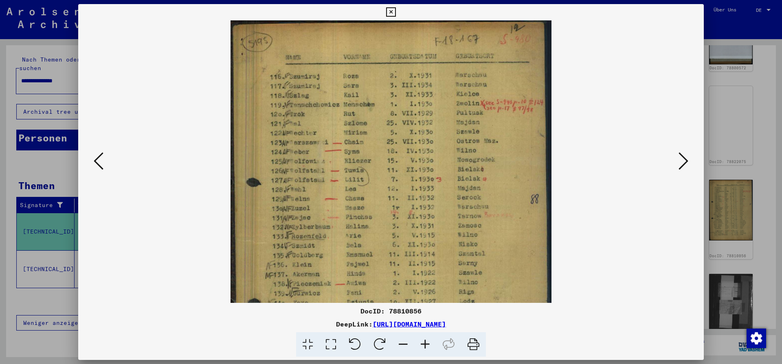
click at [422, 341] on icon at bounding box center [425, 344] width 22 height 25
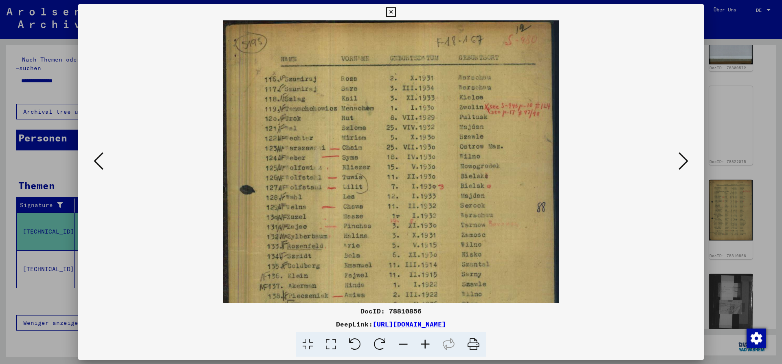
click at [422, 342] on icon at bounding box center [425, 344] width 22 height 25
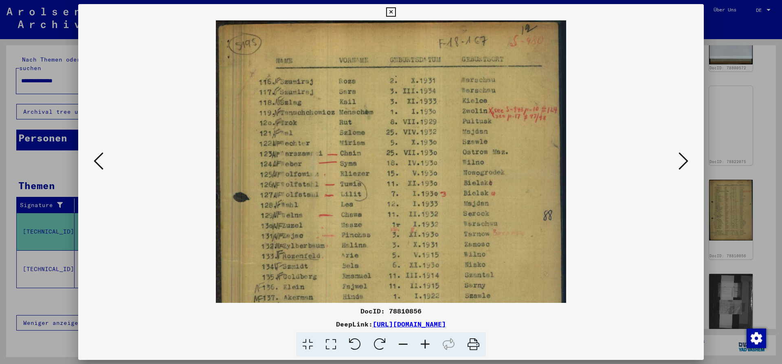
click at [422, 342] on icon at bounding box center [425, 344] width 22 height 25
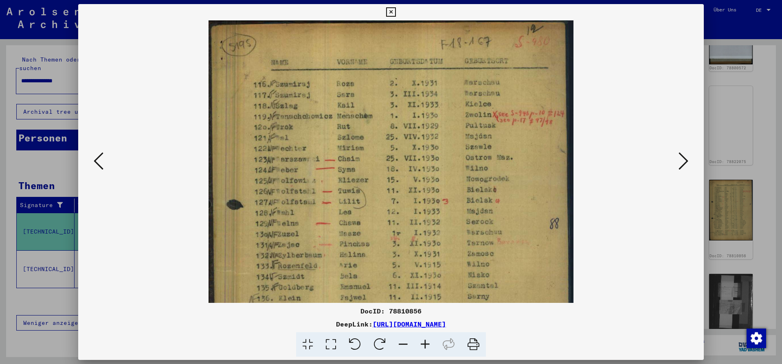
click at [422, 342] on icon at bounding box center [425, 344] width 22 height 25
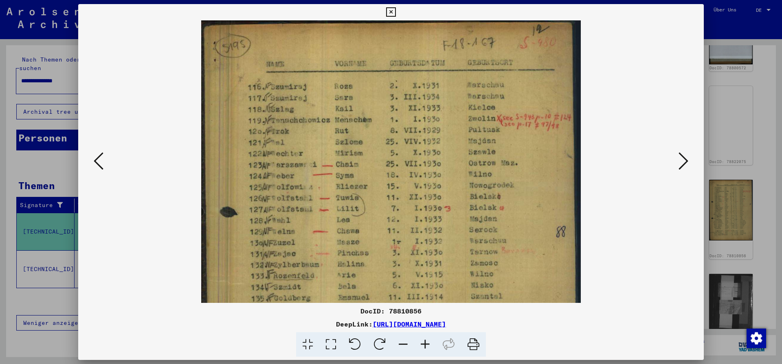
click at [422, 342] on icon at bounding box center [425, 344] width 22 height 25
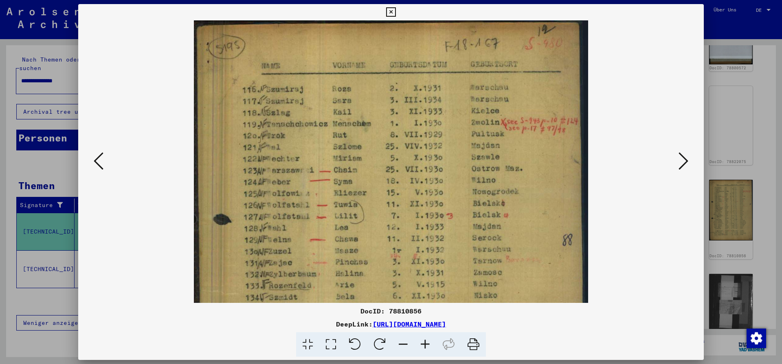
click at [422, 342] on icon at bounding box center [425, 344] width 22 height 25
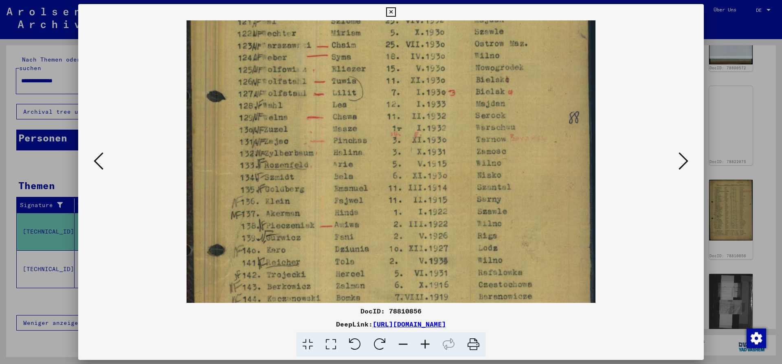
drag, startPoint x: 508, startPoint y: 209, endPoint x: 507, endPoint y: 78, distance: 130.4
click at [507, 78] on img at bounding box center [391, 173] width 409 height 567
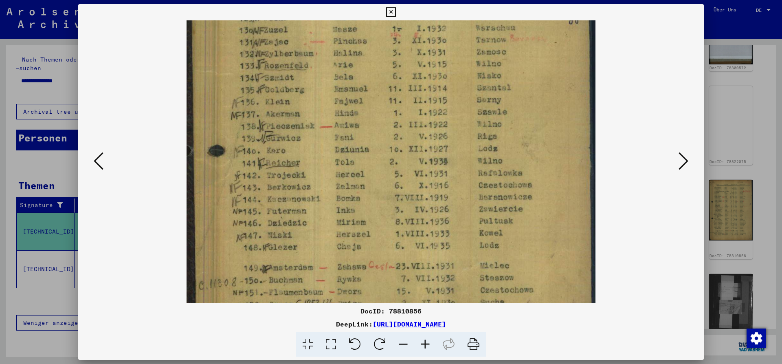
scroll to position [242, 0]
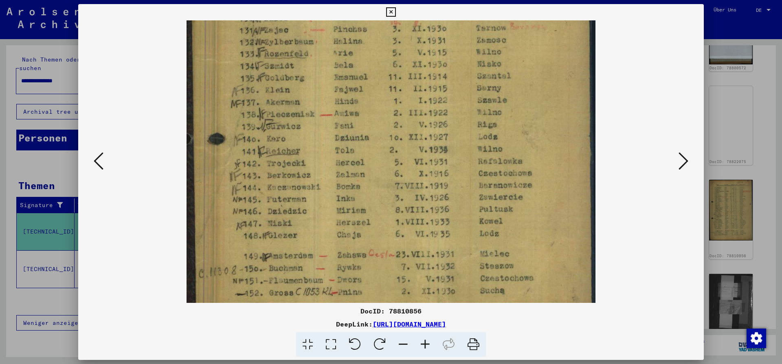
drag, startPoint x: 492, startPoint y: 212, endPoint x: 495, endPoint y: 101, distance: 111.2
click at [495, 101] on img at bounding box center [391, 62] width 409 height 567
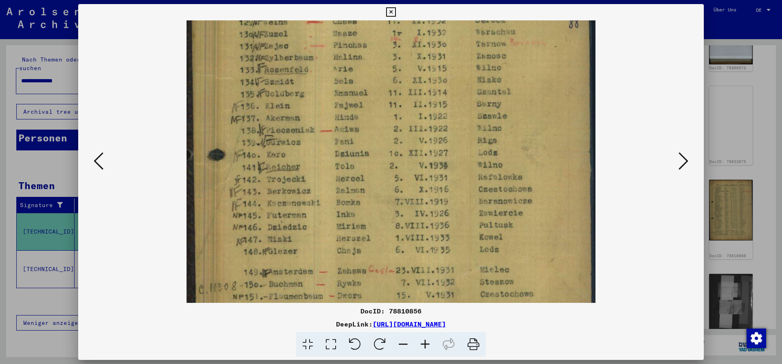
drag, startPoint x: 487, startPoint y: 190, endPoint x: 501, endPoint y: 187, distance: 14.6
click at [493, 208] on img at bounding box center [391, 78] width 409 height 567
click at [396, 12] on icon at bounding box center [390, 12] width 9 height 10
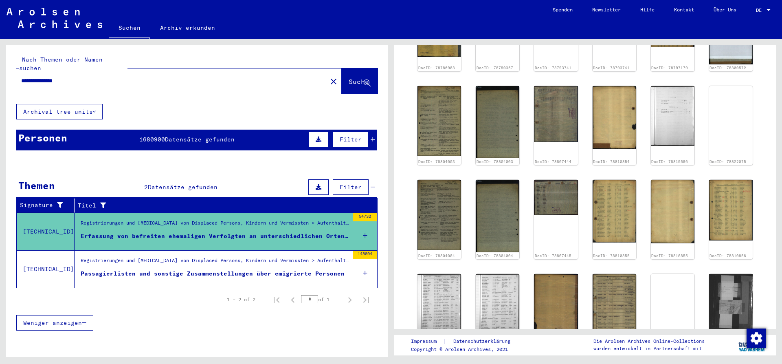
click at [372, 136] on icon at bounding box center [373, 139] width 4 height 6
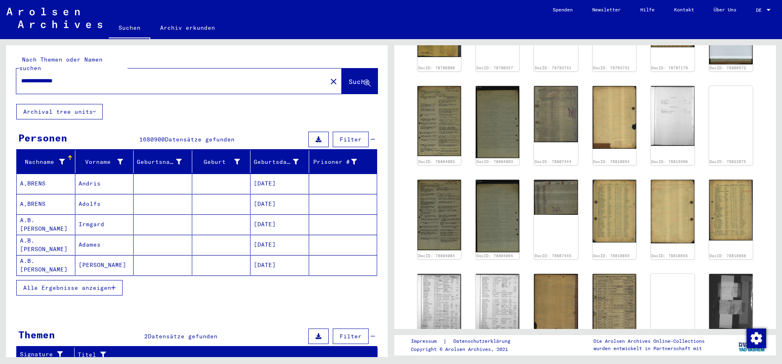
click at [346, 136] on span "Filter" at bounding box center [351, 139] width 22 height 7
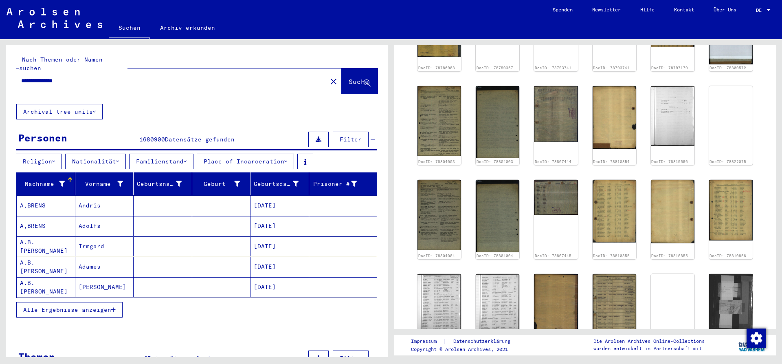
click at [346, 136] on span "Filter" at bounding box center [351, 139] width 22 height 7
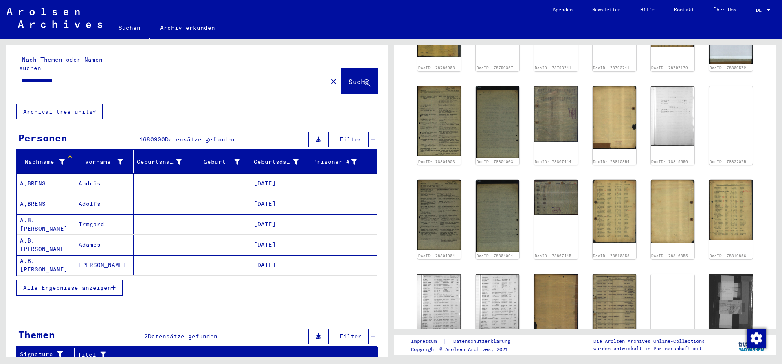
click at [181, 77] on input "**********" at bounding box center [171, 81] width 301 height 9
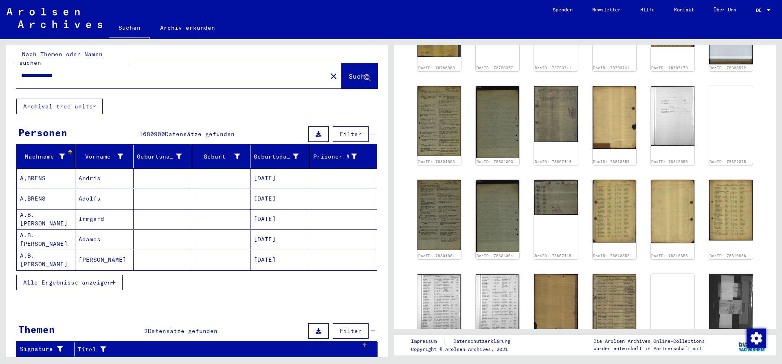
scroll to position [0, 0]
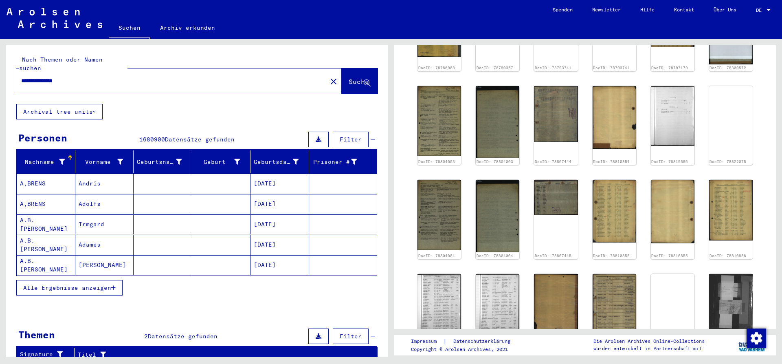
click at [95, 109] on icon at bounding box center [94, 112] width 3 height 6
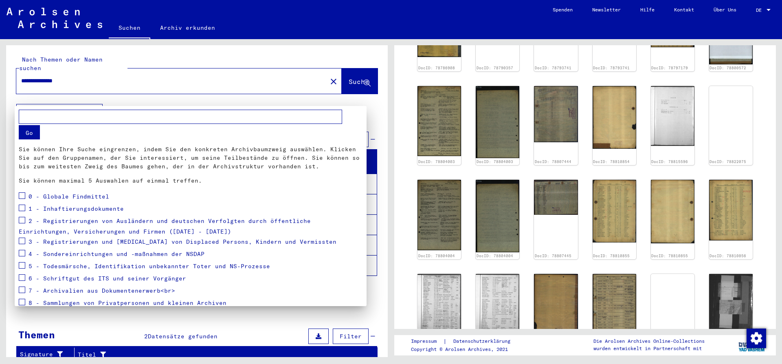
click at [96, 101] on div at bounding box center [391, 182] width 782 height 364
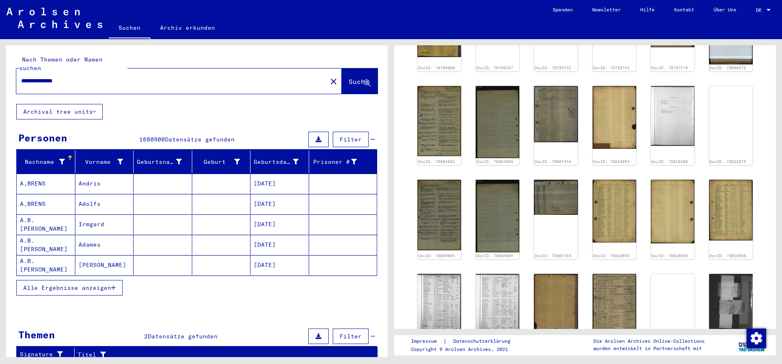
click at [130, 77] on input "**********" at bounding box center [171, 81] width 301 height 9
type input "**********"
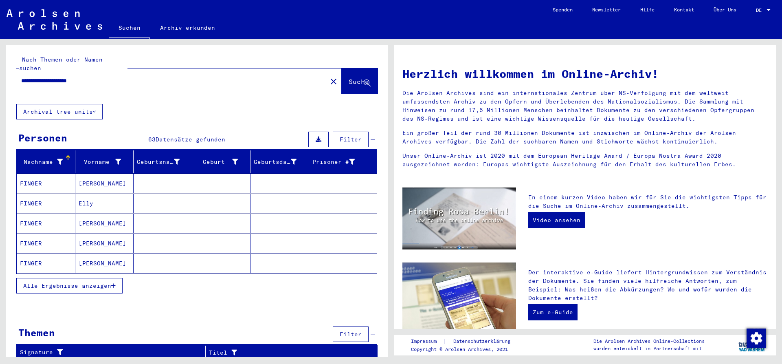
click at [93, 282] on span "Alle Ergebnisse anzeigen" at bounding box center [67, 285] width 88 height 7
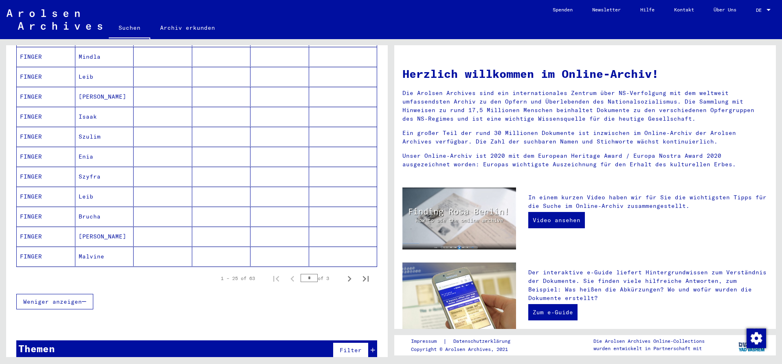
scroll to position [407, 0]
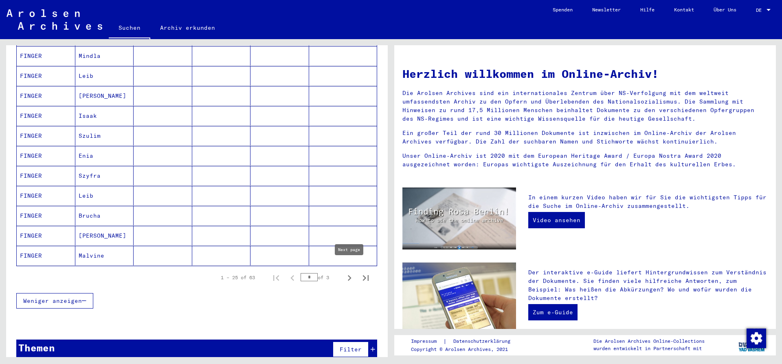
click at [347, 272] on icon "Next page" at bounding box center [349, 277] width 11 height 11
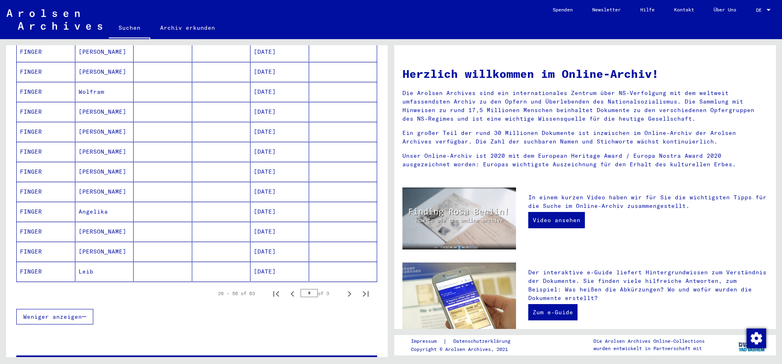
scroll to position [396, 0]
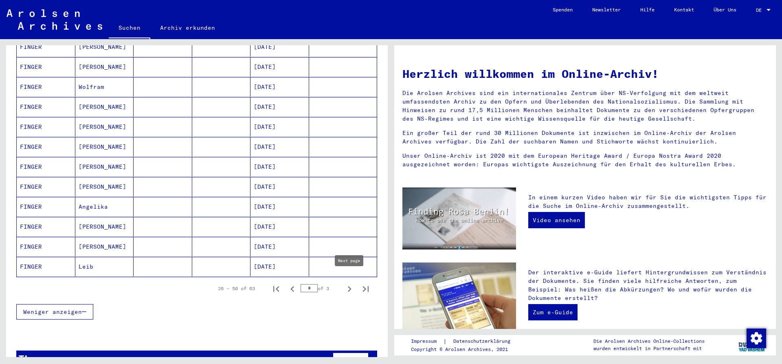
click at [349, 283] on icon "Next page" at bounding box center [349, 288] width 11 height 11
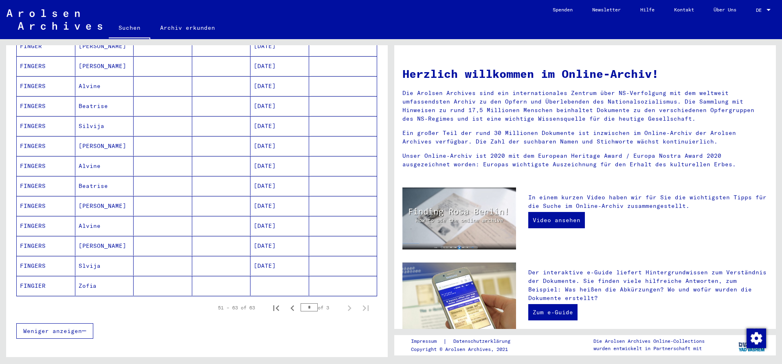
scroll to position [138, 0]
click at [294, 301] on icon "Previous page" at bounding box center [292, 306] width 11 height 11
type input "*"
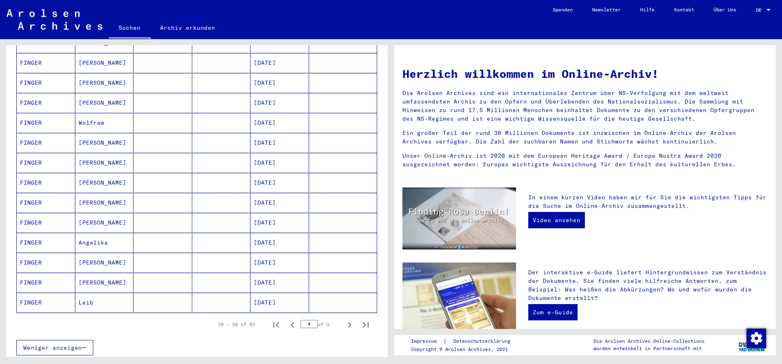
scroll to position [347, 0]
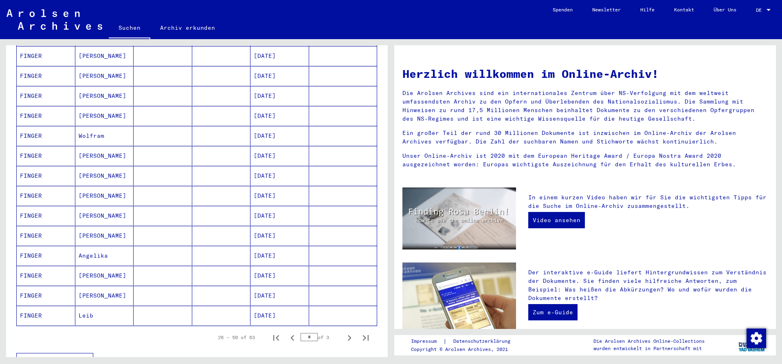
click at [97, 166] on mat-cell "[PERSON_NAME]" at bounding box center [104, 176] width 59 height 20
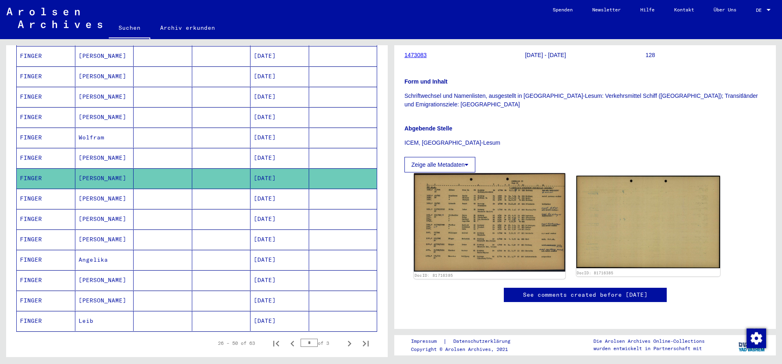
scroll to position [143, 0]
click at [482, 197] on img at bounding box center [489, 223] width 151 height 98
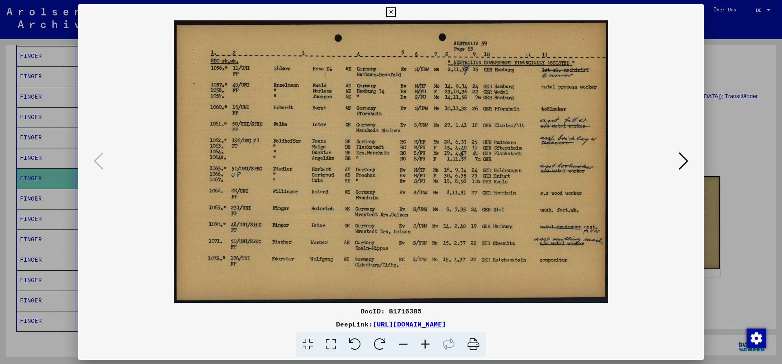
click at [396, 10] on icon at bounding box center [390, 12] width 9 height 10
